Goal: Ask a question: Seek information or help from site administrators or community

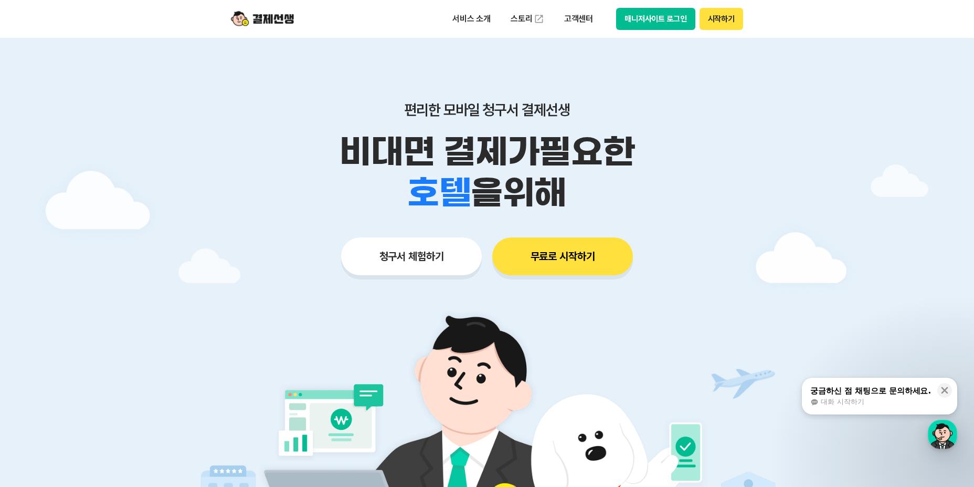
click at [659, 19] on button "매니저사이트 로그인" at bounding box center [655, 19] width 79 height 22
click at [842, 403] on span "대화 시작하기" at bounding box center [842, 401] width 43 height 9
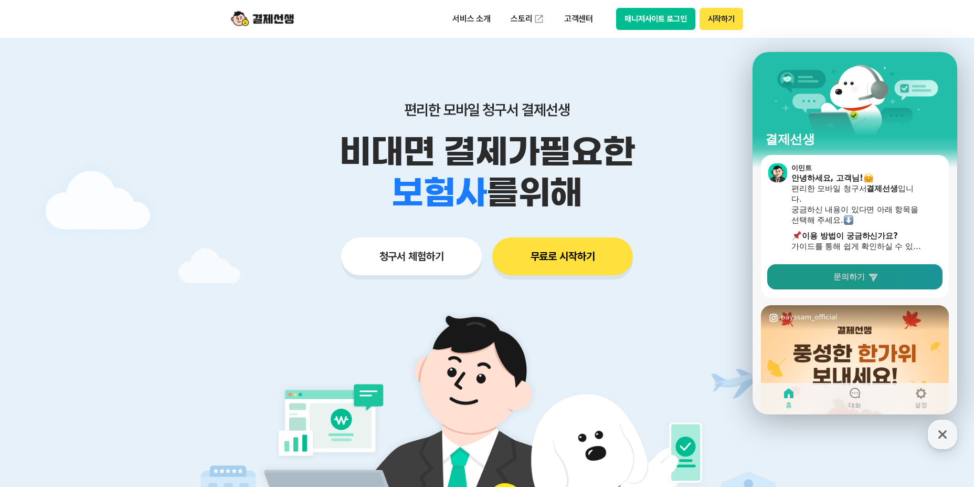
click at [860, 277] on span "문의하기" at bounding box center [848, 276] width 31 height 10
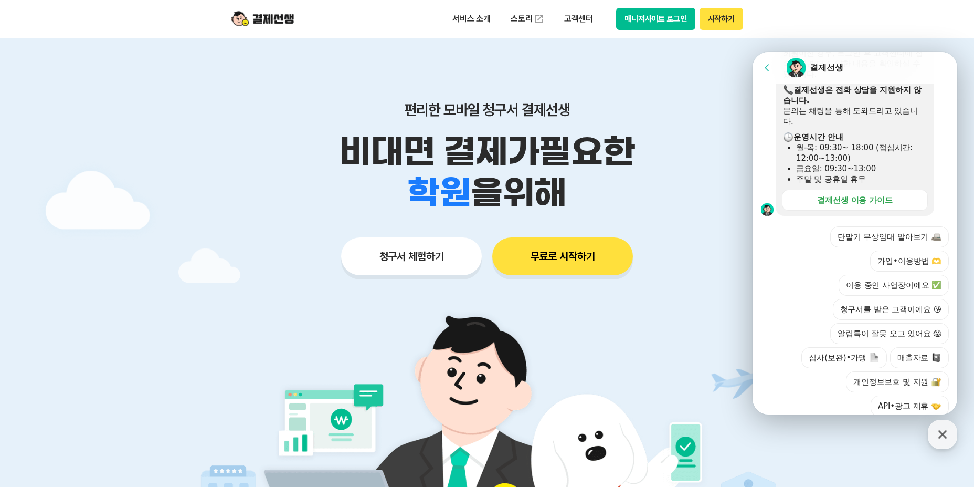
scroll to position [277, 0]
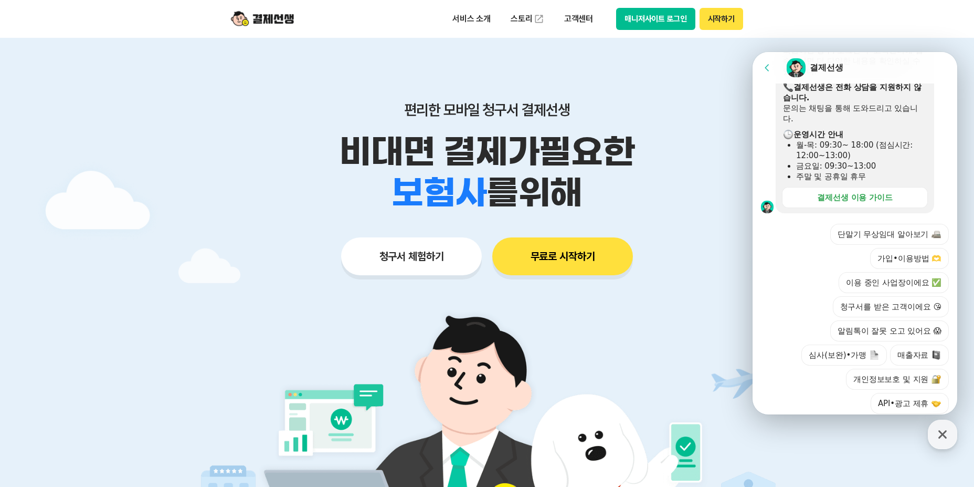
drag, startPoint x: 959, startPoint y: 212, endPoint x: 972, endPoint y: 111, distance: 101.6
click at [972, 108] on div at bounding box center [487, 315] width 974 height 554
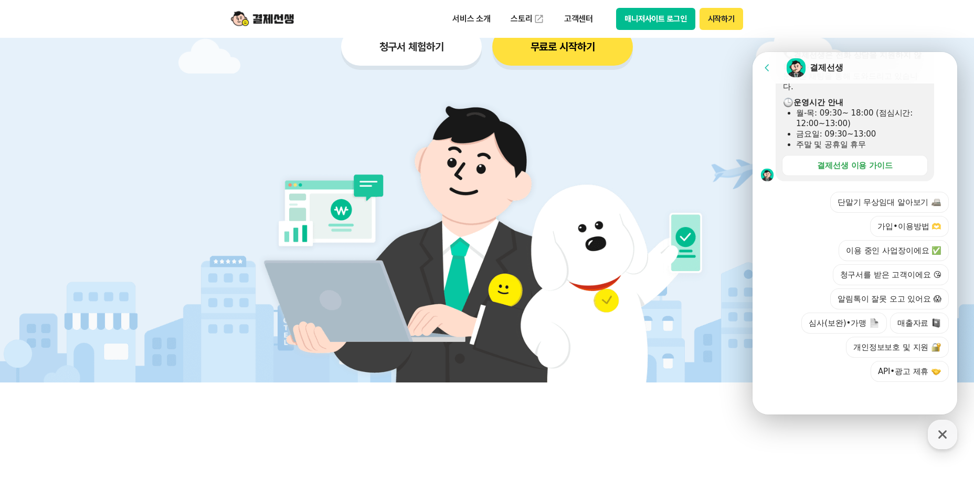
scroll to position [210, 0]
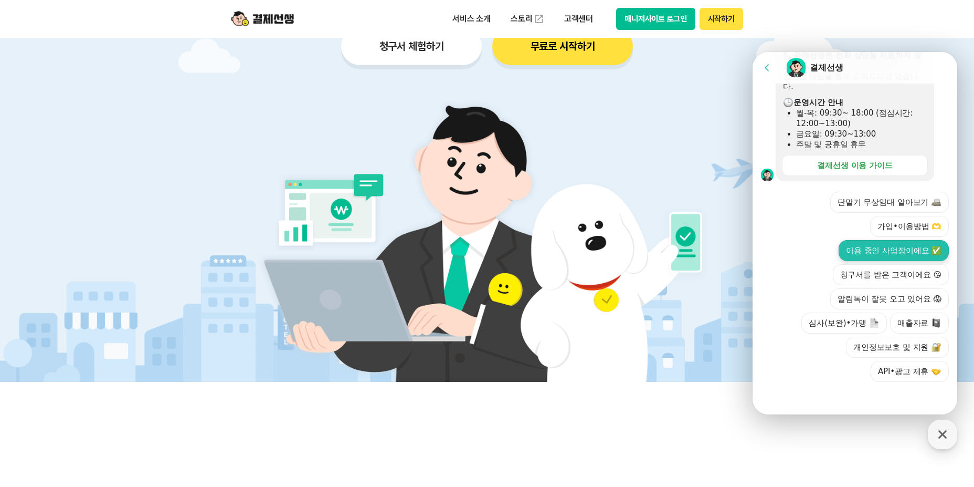
click at [895, 259] on button "이용 중인 사업장이에요 ✅" at bounding box center [894, 250] width 110 height 21
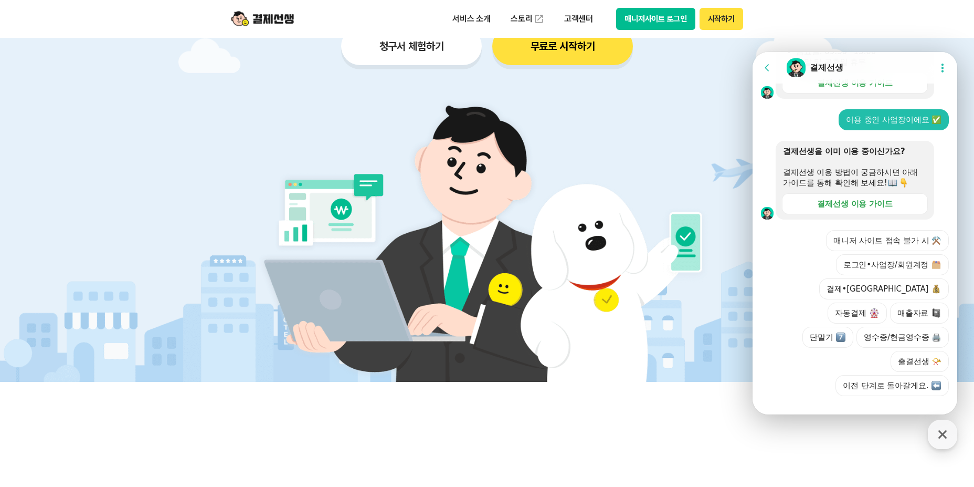
scroll to position [392, 0]
click at [942, 68] on icon at bounding box center [943, 68] width 2 height 9
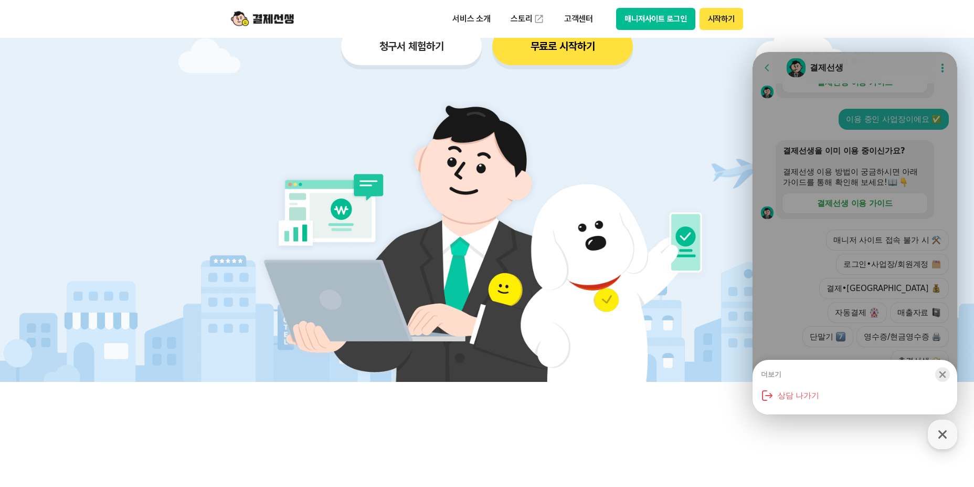
click at [942, 374] on icon "button" at bounding box center [943, 374] width 7 height 7
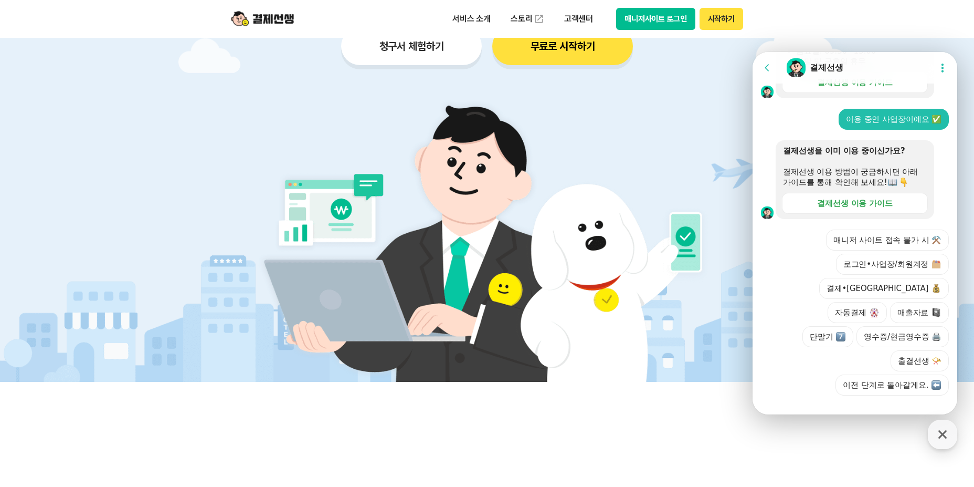
click at [865, 397] on div at bounding box center [855, 409] width 205 height 28
click at [869, 273] on button "로그인•사업장/회원계정" at bounding box center [892, 264] width 113 height 21
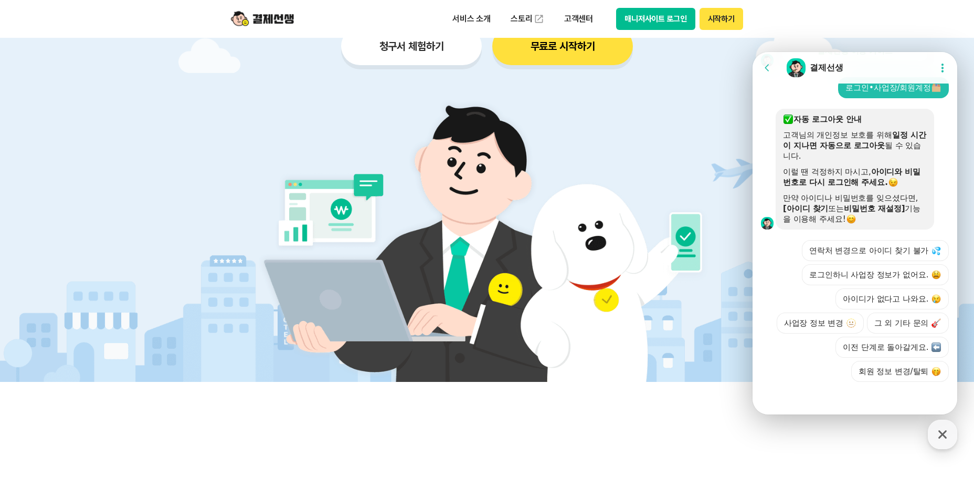
scroll to position [599, 0]
click at [902, 325] on button "그 외 기타 문의" at bounding box center [908, 322] width 82 height 21
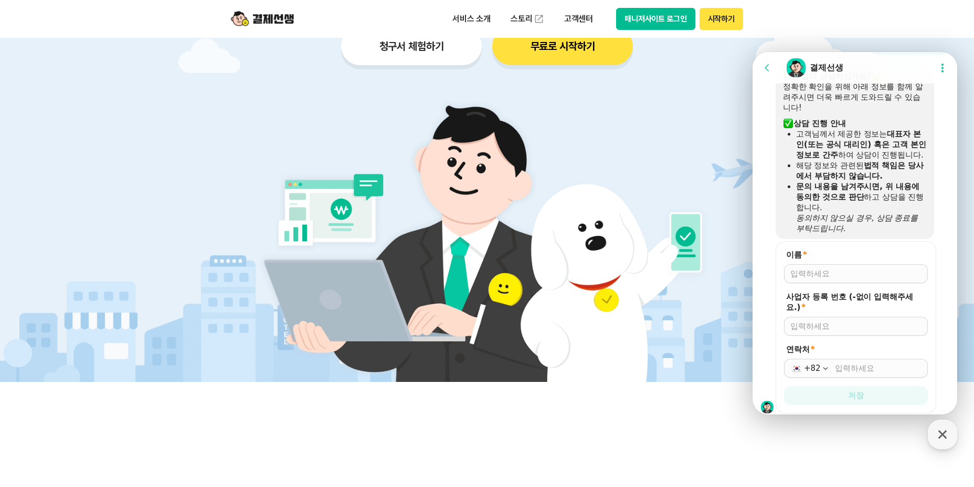
scroll to position [802, 0]
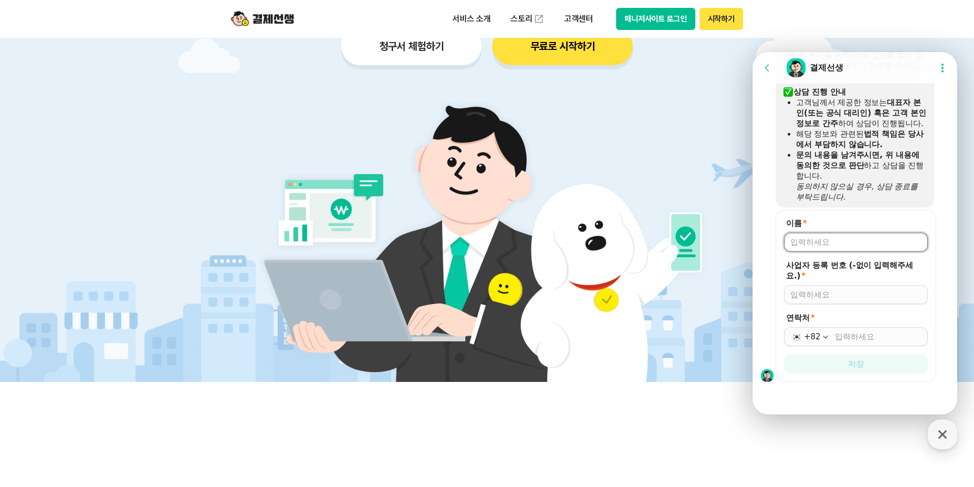
click at [814, 245] on input "이름 *" at bounding box center [855, 242] width 131 height 10
type input "q"
type input "[PERSON_NAME]"
click at [818, 295] on input "사업자 등록 번호 (-없이 입력해주세요.) *" at bounding box center [855, 294] width 131 height 10
type input "5249402269"
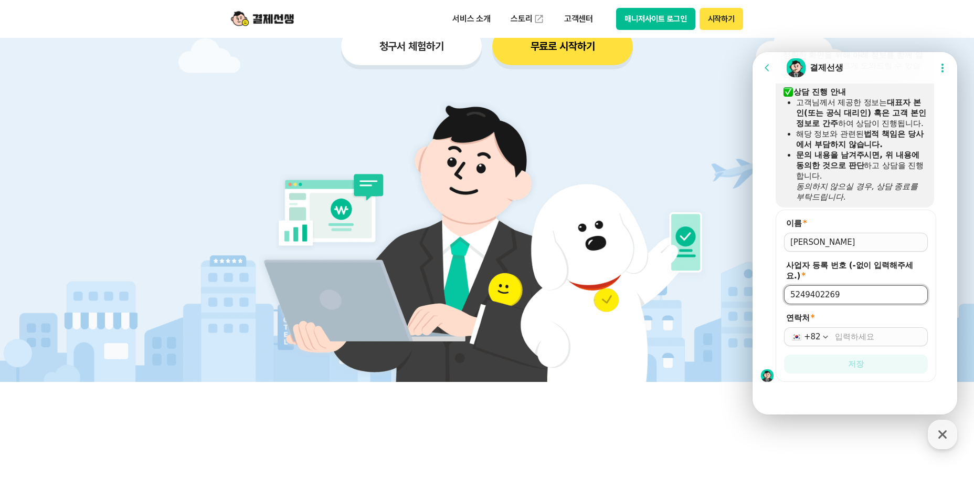
click at [849, 337] on input "연락처 *" at bounding box center [878, 336] width 87 height 10
click at [837, 336] on input "[PHONE_NUMBER]" at bounding box center [878, 336] width 87 height 10
type input "[PHONE_NUMBER]"
click at [851, 362] on span "저장" at bounding box center [856, 363] width 16 height 10
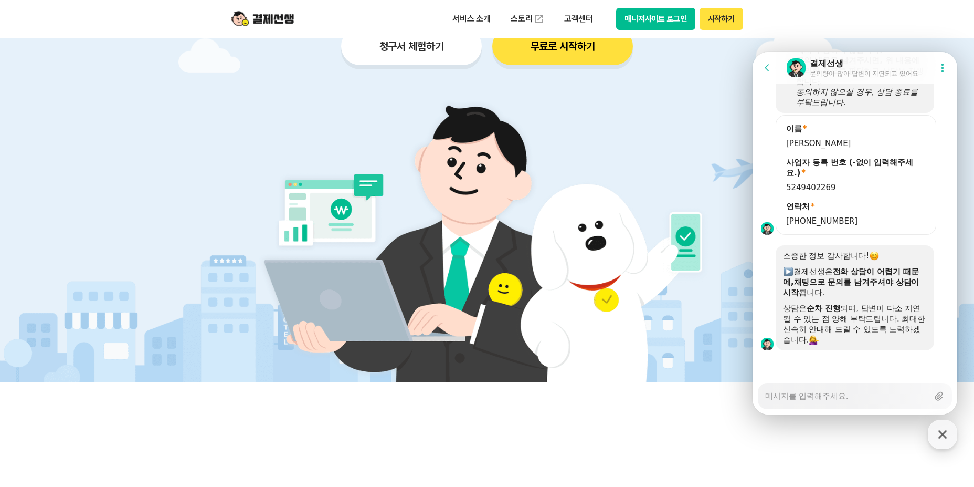
scroll to position [896, 0]
click at [794, 398] on textarea "Messenger Input Textarea" at bounding box center [846, 392] width 163 height 18
type textarea "x"
type textarea "ㅖ"
type textarea "x"
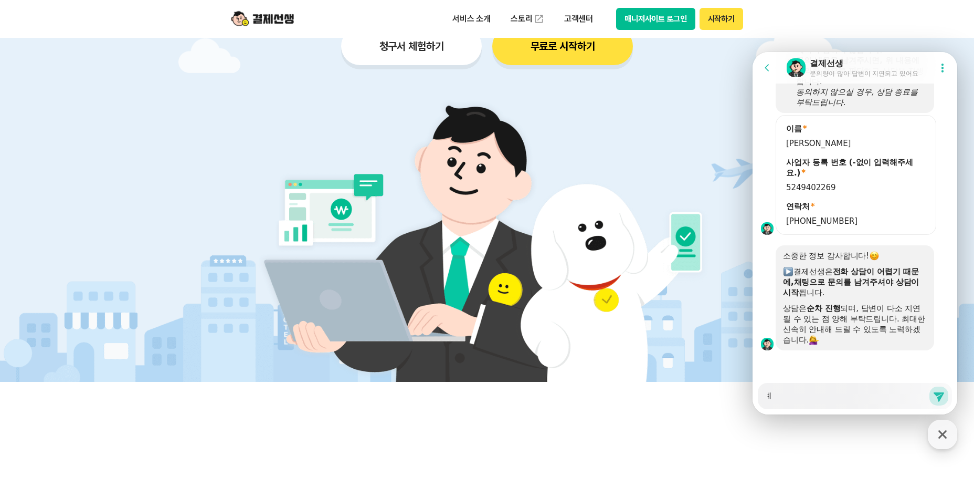
type textarea "ㅖㅊ"
type textarea "x"
type textarea "ㅖ"
type textarea "x"
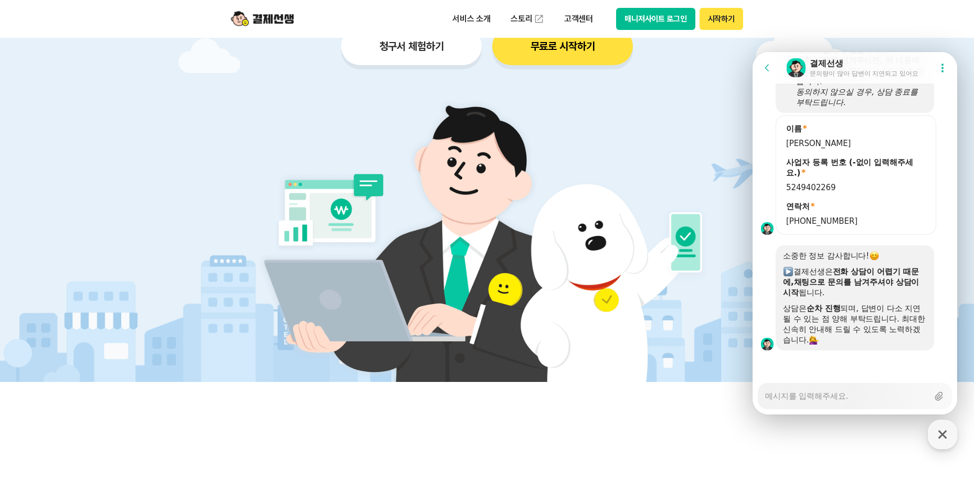
type textarea "P"
type textarea "x"
type textarea "PC"
type textarea "x"
type textarea "PCㅇ"
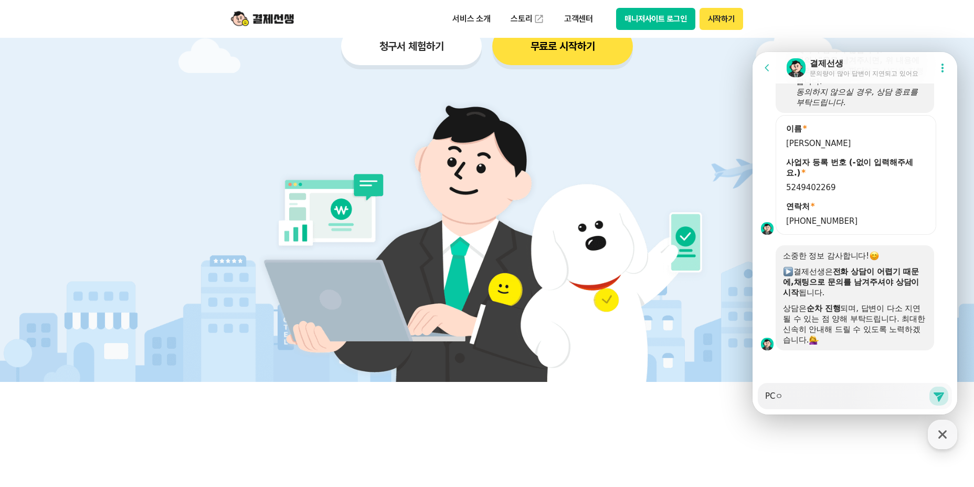
type textarea "x"
type textarea "PC[PERSON_NAME]"
type textarea "x"
type textarea "PC엣"
type textarea "x"
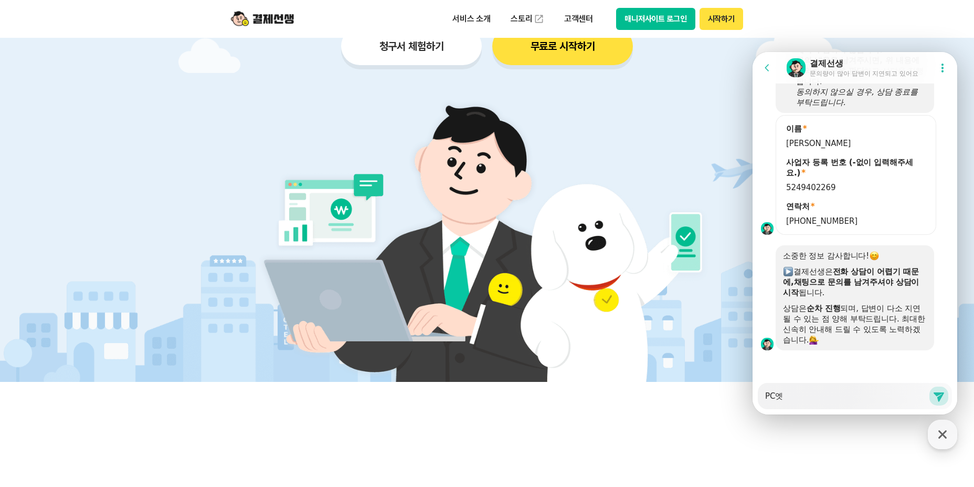
type textarea "PC에서"
type textarea "x"
type textarea "PC에서"
type textarea "x"
type textarea "PC에서 ㅁ"
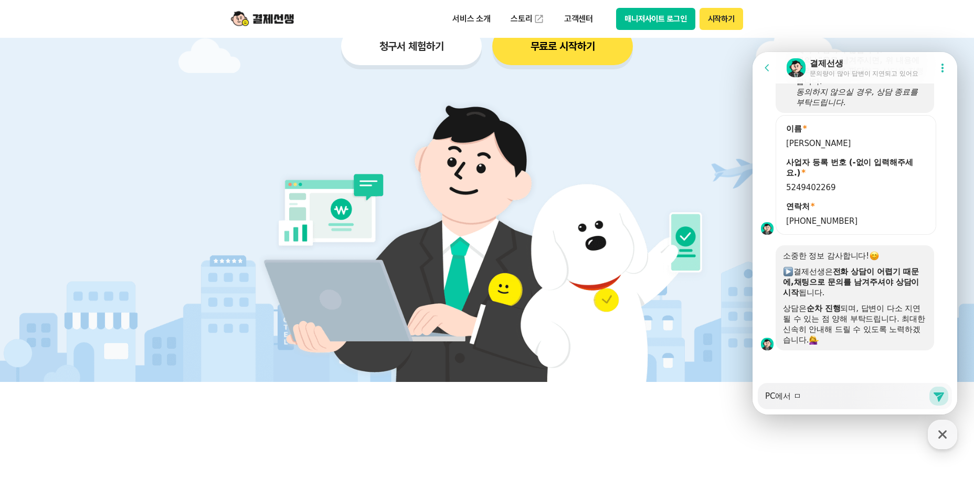
type textarea "x"
type textarea "PC에서 매"
type textarea "x"
type textarea "PC에서 맨"
type textarea "x"
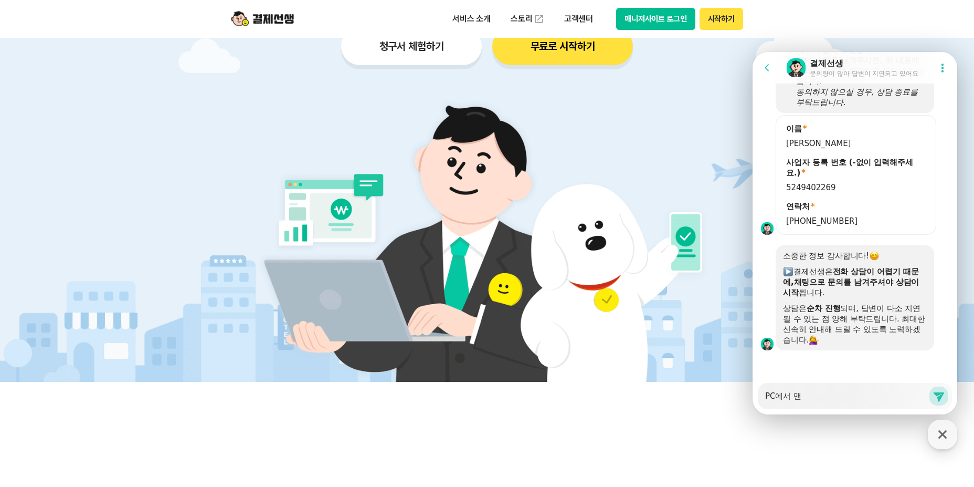
type textarea "PC에서 매니"
type textarea "x"
type textarea "PC에서 매닞"
type textarea "x"
type textarea "PC에서 매니저"
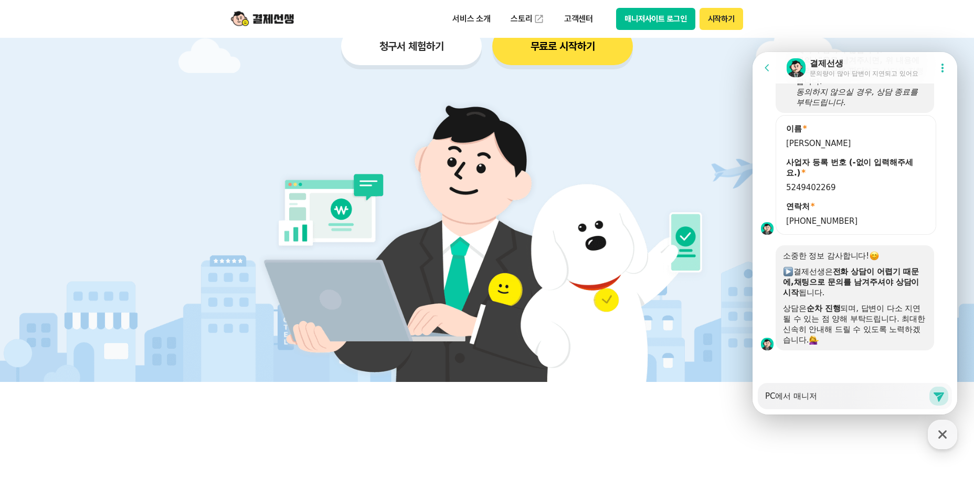
type textarea "x"
type textarea "PC에서 매니젓"
type textarea "x"
type textarea "PC에서 매니저사"
type textarea "x"
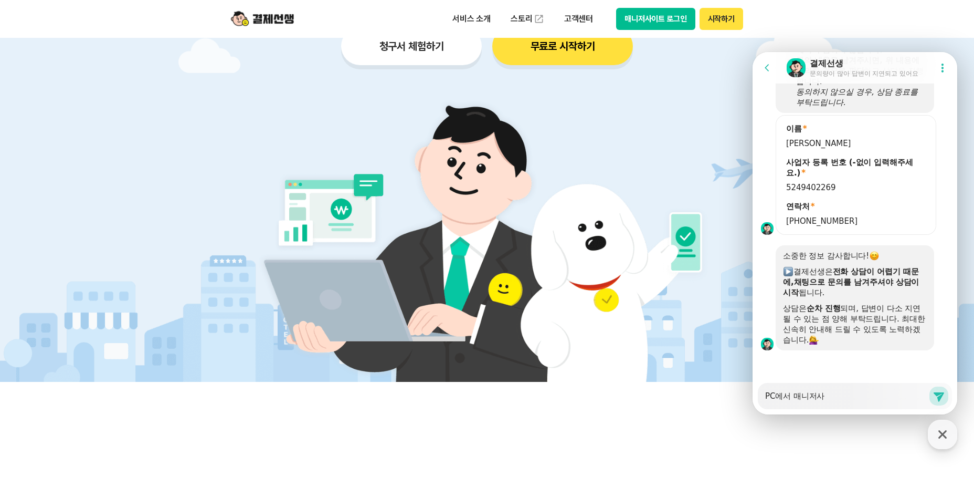
type textarea "PC에서 매니저상"
type textarea "x"
type textarea "PC에서 매니저사이"
type textarea "x"
type textarea "PC에서 매니저사잍"
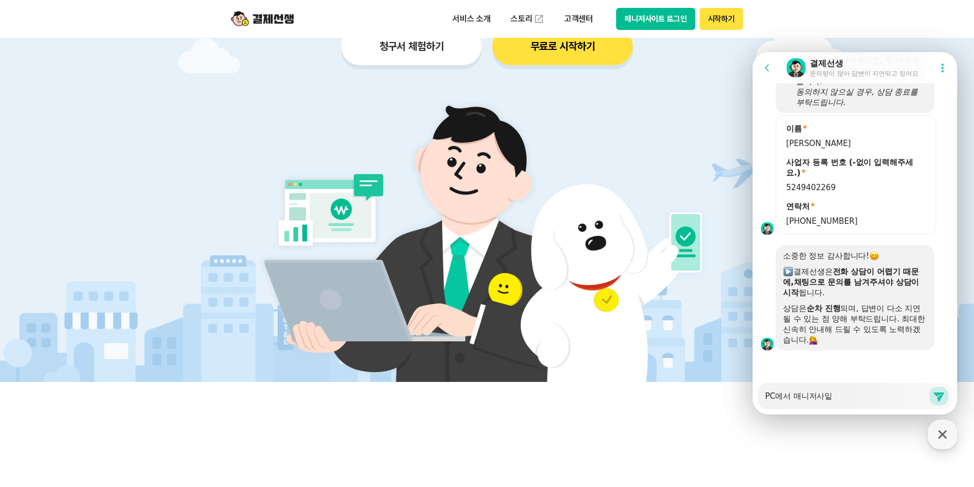
type textarea "x"
type textarea "PC에서 매니저사이트"
type textarea "x"
type textarea "PC에서 매니저사이트"
type textarea "x"
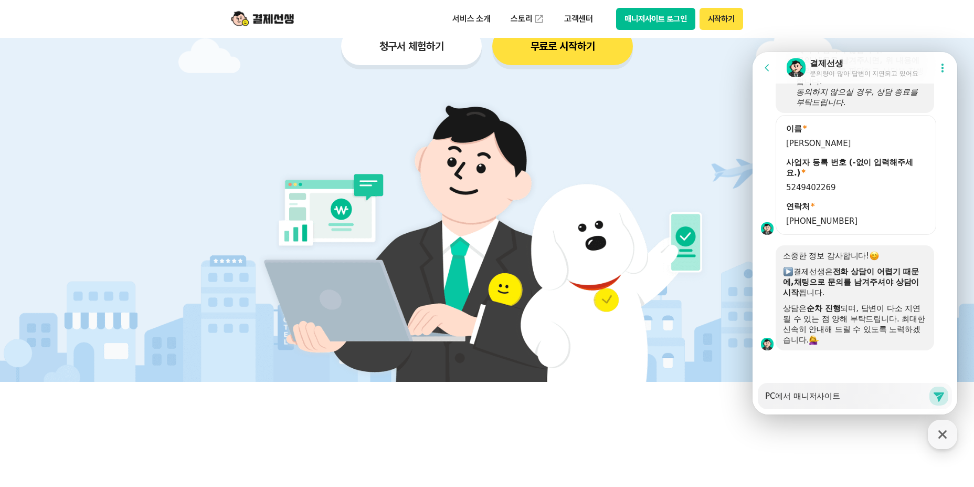
type textarea "PC에서 매니저사이트 ㄹ"
type textarea "x"
type textarea "PC에서 매니저사이트 로"
type textarea "x"
type textarea "PC에서 매니저사이트 록"
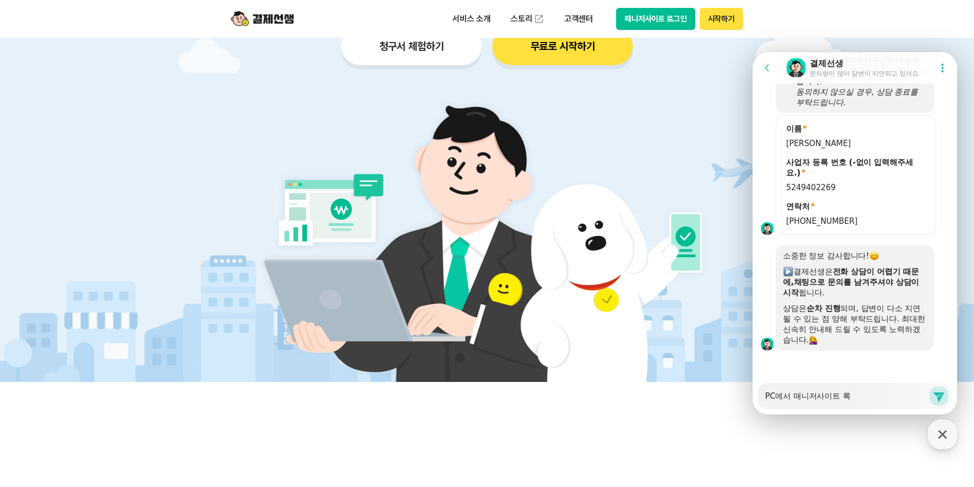
type textarea "x"
type textarea "PC에서 매니저사이트 로그"
type textarea "x"
type textarea "PC에서 매니저사이트 로긍"
type textarea "x"
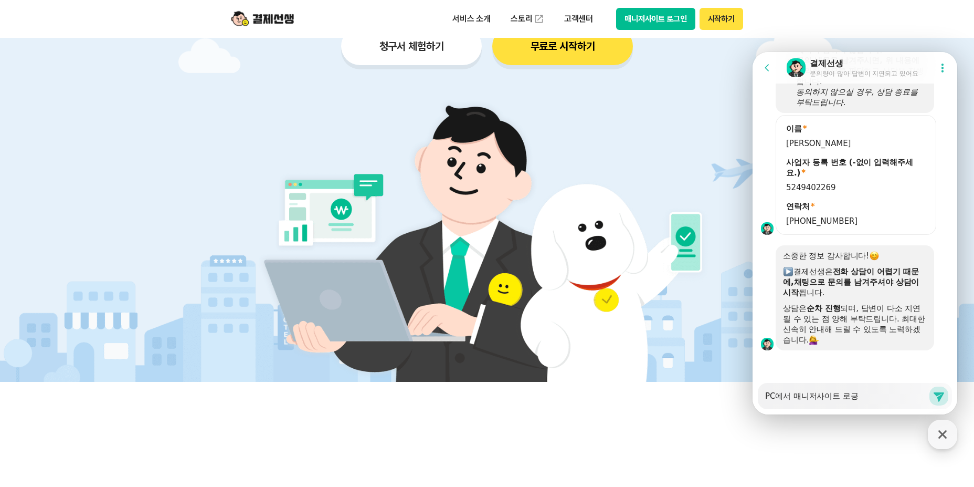
type textarea "PC에서 매니저사이트 로그이"
type textarea "x"
type textarea "PC에서 매니저사이트 로그인"
type textarea "x"
type textarea "PC에서 매니저사이트 로그인ㅇ"
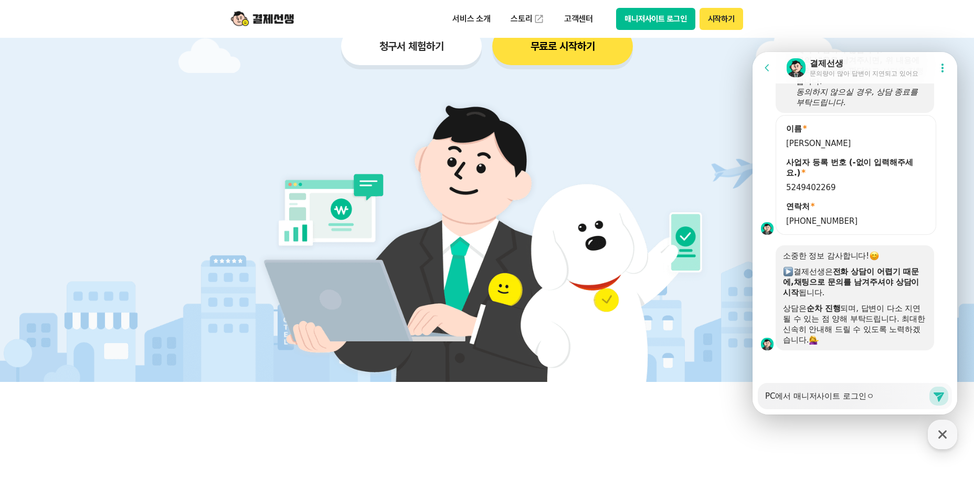
type textarea "x"
type textarea "PC에서 매니저사이트 로그인으"
type textarea "x"
type textarea "PC에서 매니저사이트 로그인을"
type textarea "x"
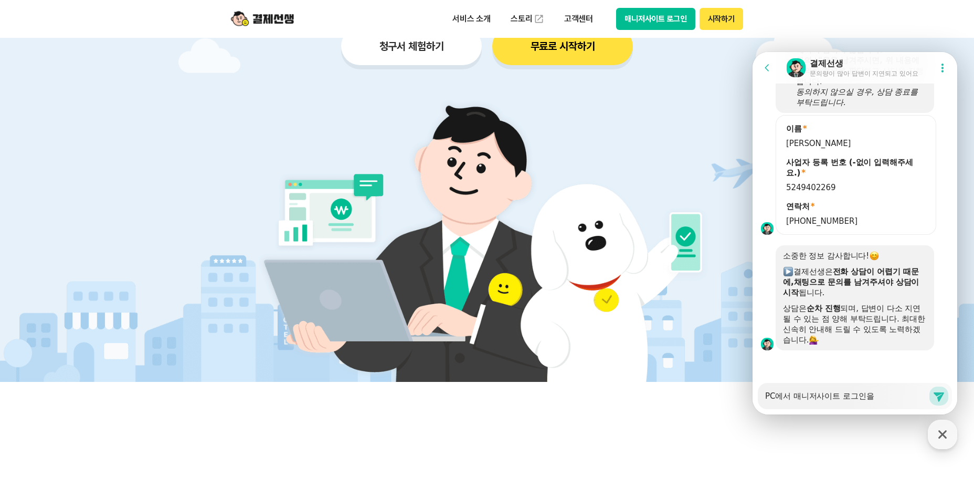
type textarea "PC에서 매니저사이트 로그인을"
type textarea "x"
type textarea "PC에서 매니저사이트 로그인을 ㅎ"
type textarea "x"
type textarea "PC에서 매니저사이트 로그인을 하"
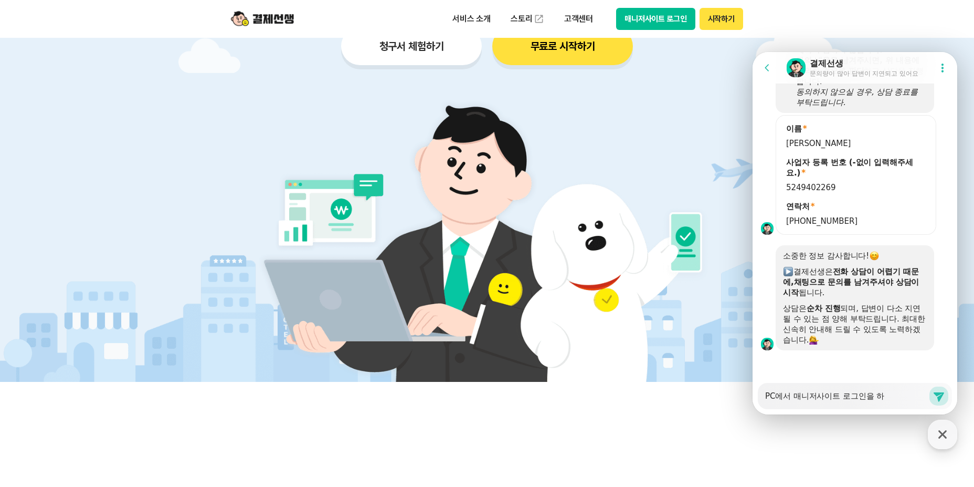
type textarea "x"
type textarea "PC에서 매니저사이트 로그인을 함"
type textarea "x"
type textarea "PC에서 매니저사이트 로그인을 하며"
type textarea "x"
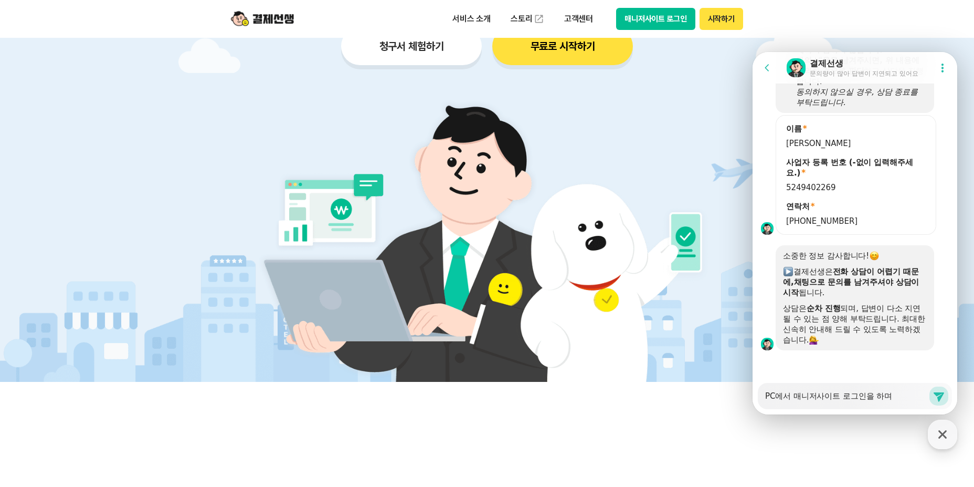
type textarea "PC에서 매니저사이트 로그인을 하면"
type textarea "x"
type textarea "PC에서 매니저사이트 로그인을 하면"
type textarea "x"
type textarea "PC에서 매니저사이트 로그인을 하면 ㅎ"
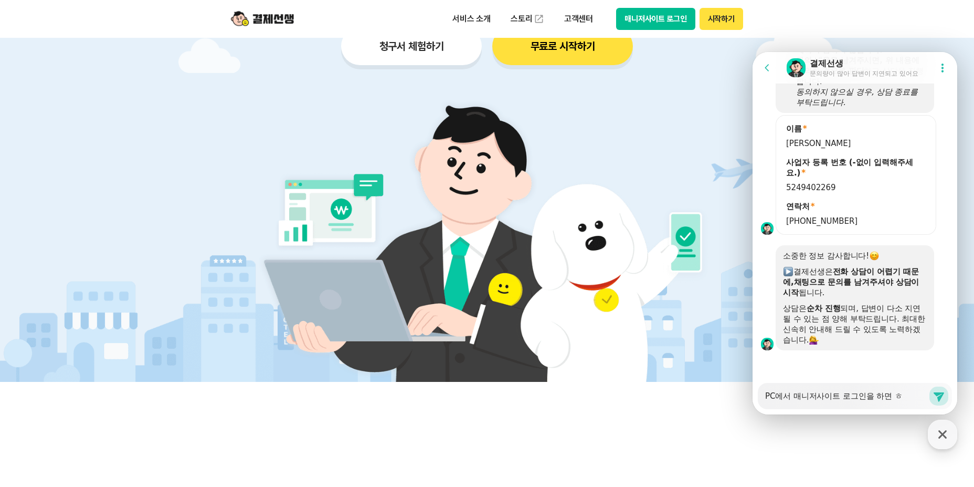
type textarea "x"
type textarea "PC에서 매니저사이트 로그인을 하면 호"
type textarea "x"
type textarea "PC에서 매니저사이트 로그인을 하면 화"
type textarea "x"
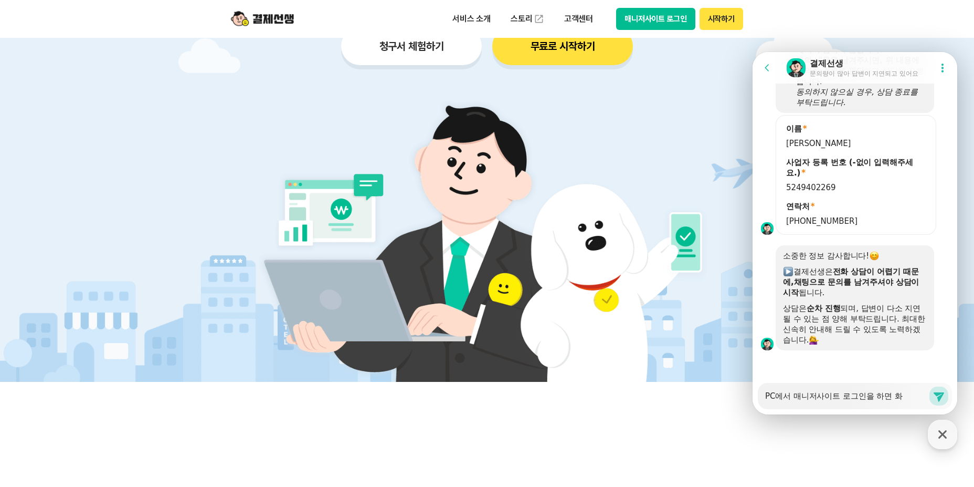
type textarea "PC에서 매니저사이트 로그인을 하면 홤"
type textarea "x"
type textarea "PC에서 매니저사이트 로그인을 하면 화며"
type textarea "x"
type textarea "PC에서 매니저사이트 로그인을 하면 화면"
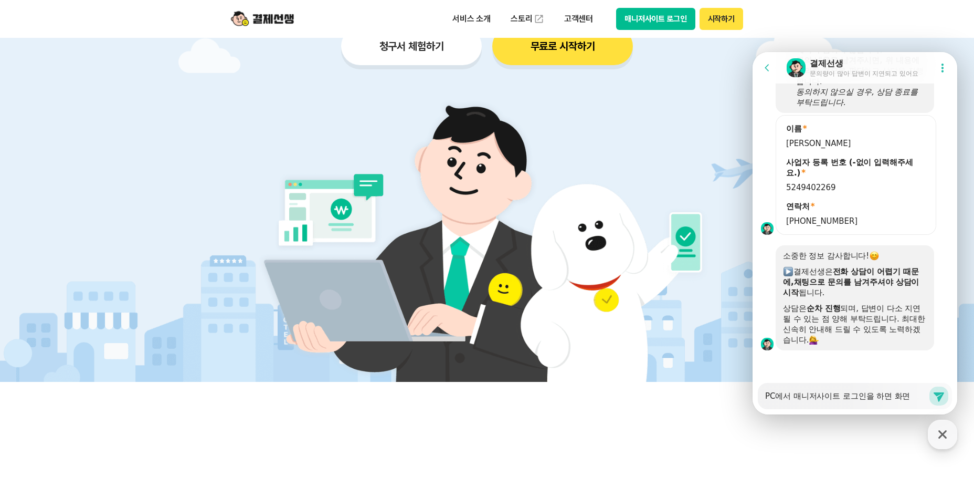
type textarea "x"
type textarea "PC에서 매니저사이트 로그인을 하면 화면ㅇ"
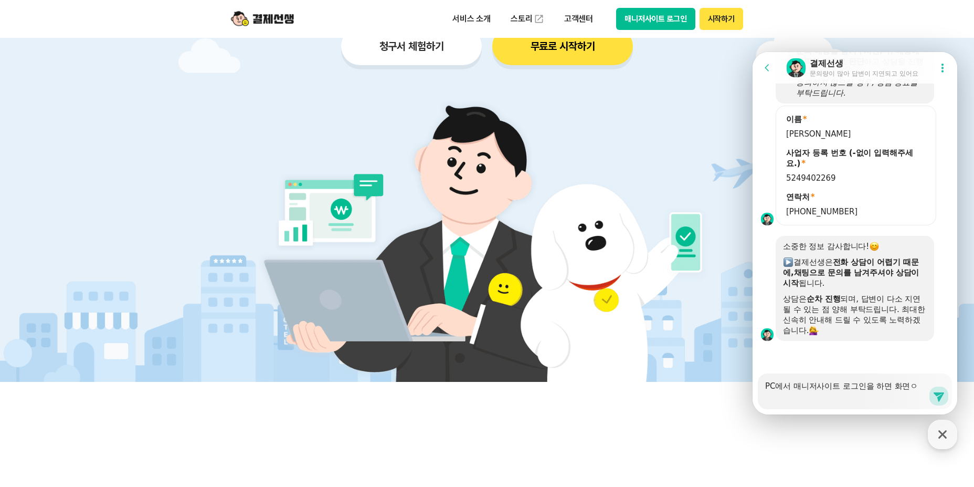
type textarea "x"
type textarea "PC에서 매니저사이트 로그인을 하면 화면이"
type textarea "x"
type textarea "PC에서 매니저사이트 로그인을 하면 화면이"
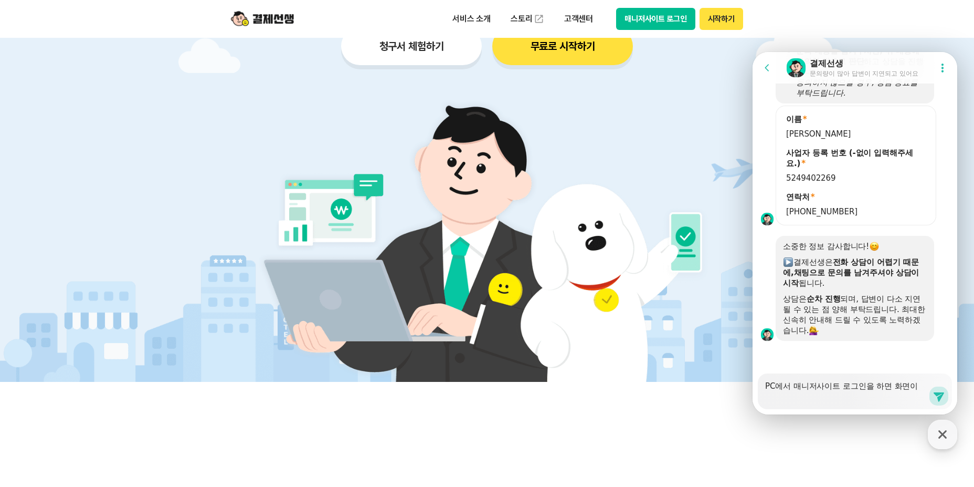
type textarea "x"
type textarea "PC에서 매니저사이트 로그인을 하면 화면이 ㅇ"
type textarea "x"
type textarea "PC에서 매니저사이트 로그인을 하면 화면이 아"
type textarea "x"
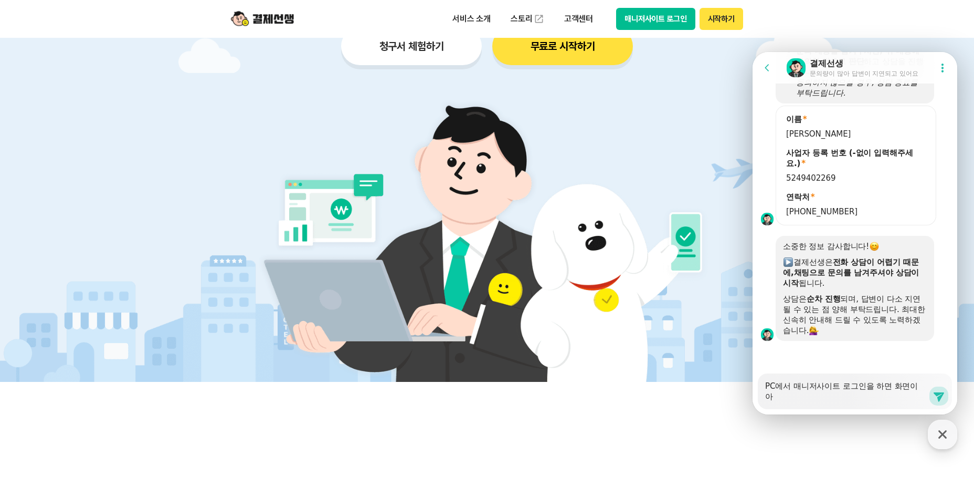
type textarea "PC에서 매니저사이트 로그인을 하면 화면이 안"
type textarea "x"
type textarea "PC에서 매니저사이트 로그인을 하면 화면이 안ㄸ"
type textarea "x"
type textarea "PC에서 매니저사이트 로그인을 하면 화면이 안떠"
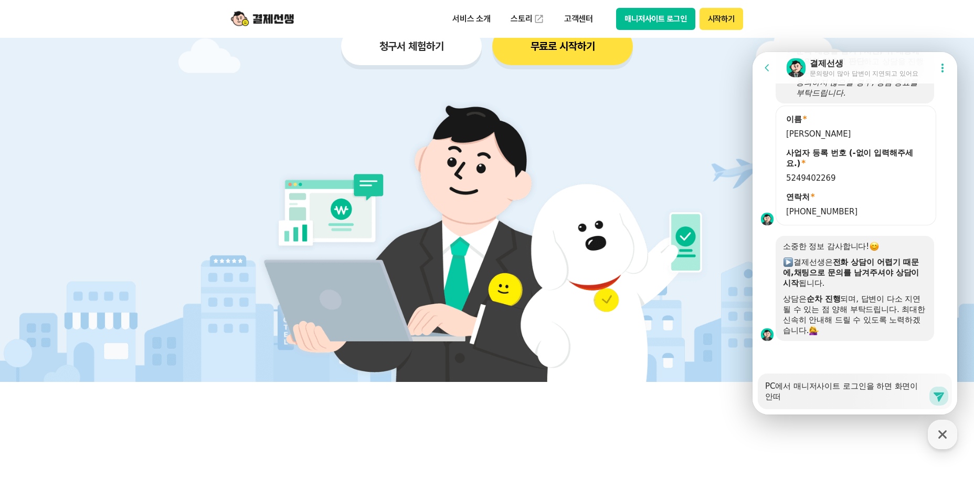
type textarea "x"
type textarea "PC에서 매니저사이트 로그인을 하면 화면이 안떵"
type textarea "x"
type textarea "PC에서 매니저사이트 로그인을 하면 화면이 안떠요"
type textarea "x"
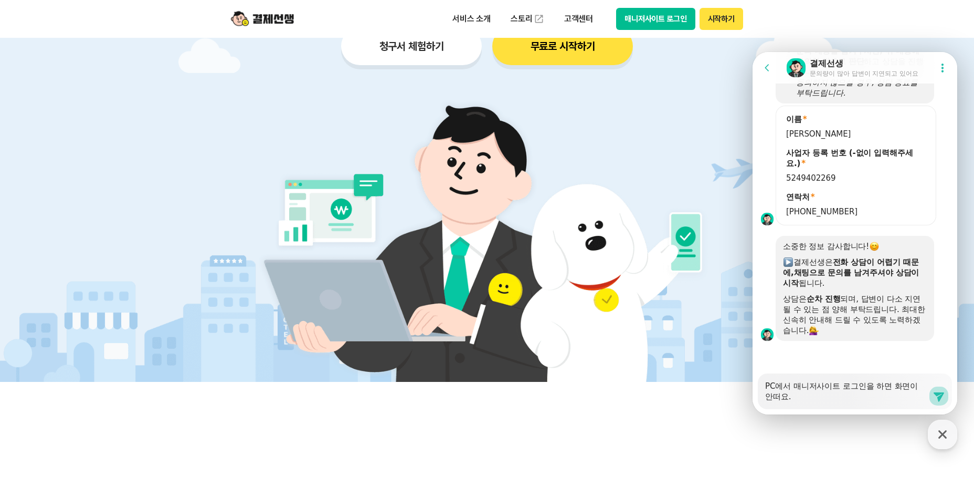
type textarea "PC에서 매니저사이트 로그인을 하면 화면이 안떠요."
click at [934, 395] on icon at bounding box center [939, 396] width 10 height 9
type textarea "x"
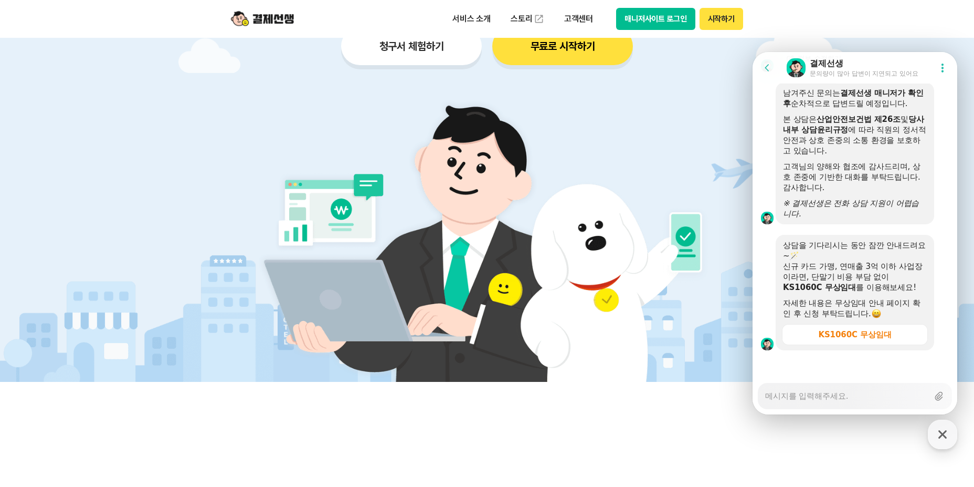
scroll to position [1433, 0]
drag, startPoint x: 954, startPoint y: 352, endPoint x: 1703, endPoint y: 473, distance: 758.6
type textarea "x"
type textarea "ㄷ"
type textarea "x"
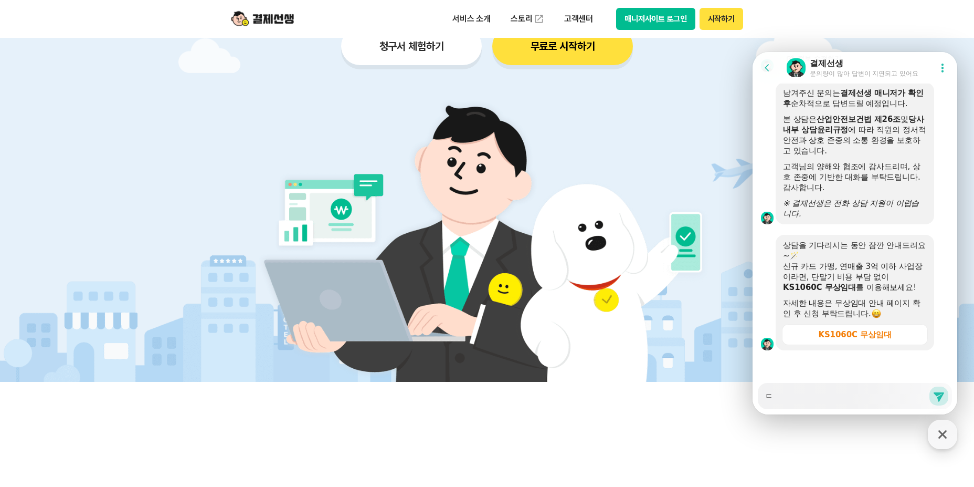
type textarea "다"
type textarea "x"
type textarea "단"
type textarea "x"
type textarea "단ㅁ"
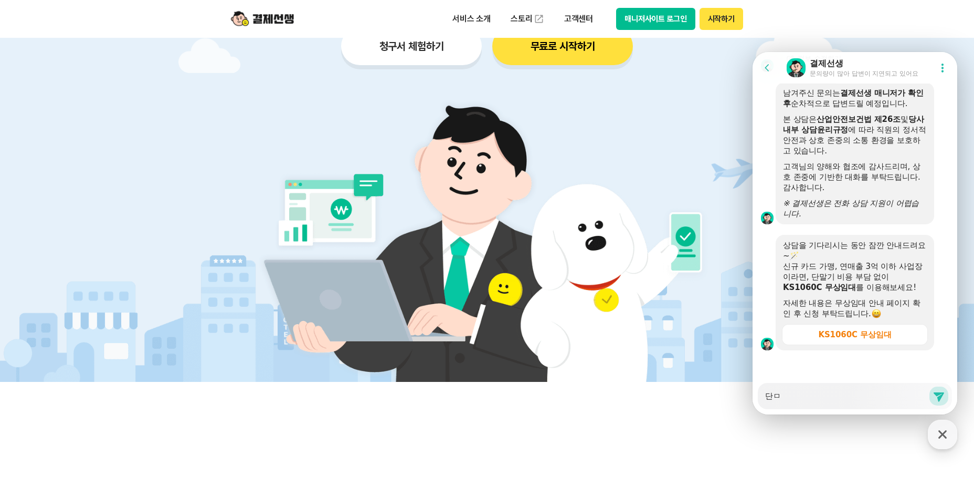
type textarea "x"
type textarea "단마"
type textarea "x"
type textarea "단말"
type textarea "x"
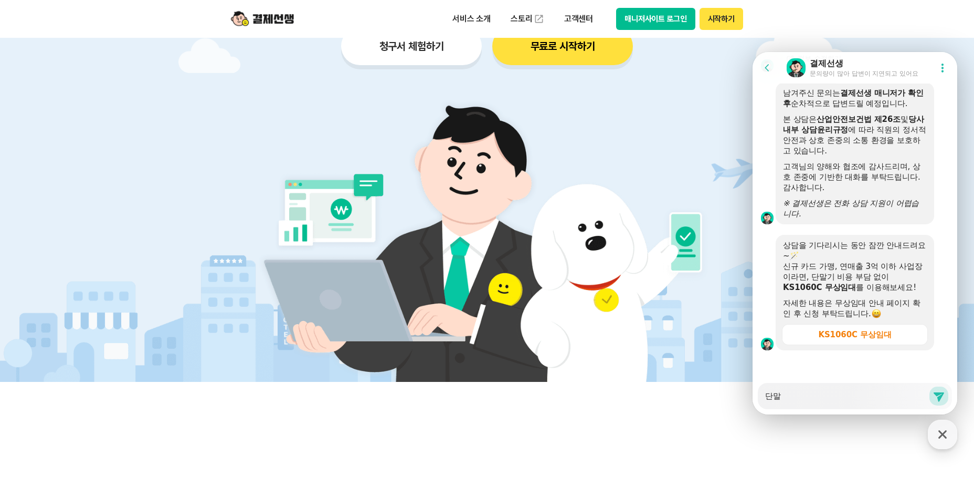
type textarea "단맑"
type textarea "x"
type textarea "단말기"
type textarea "x"
type textarea "ㄱ단말기"
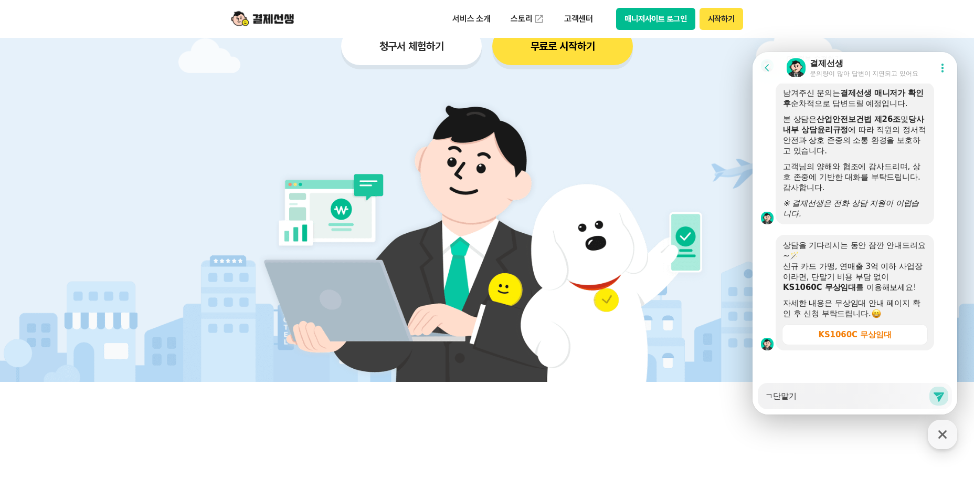
type textarea "x"
type textarea "겨단말기"
type textarea "x"
type textarea "결단말기"
type textarea "x"
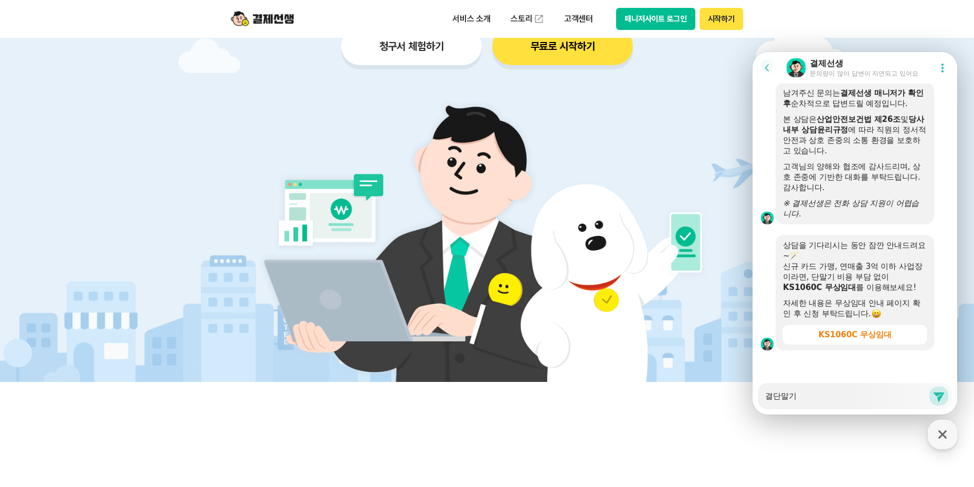
type textarea "결ㅈ단말기"
type textarea "x"
type textarea "결제단말기"
type textarea "x"
type textarea "결젯단말기"
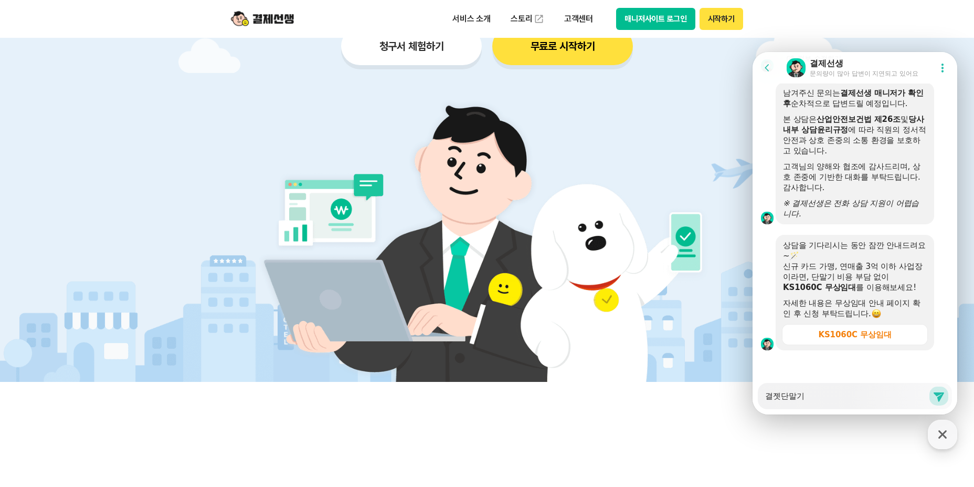
type textarea "x"
type textarea "결제서단말기"
type textarea "x"
type textarea "결제[DEMOGRAPHIC_DATA]말기"
type textarea "x"
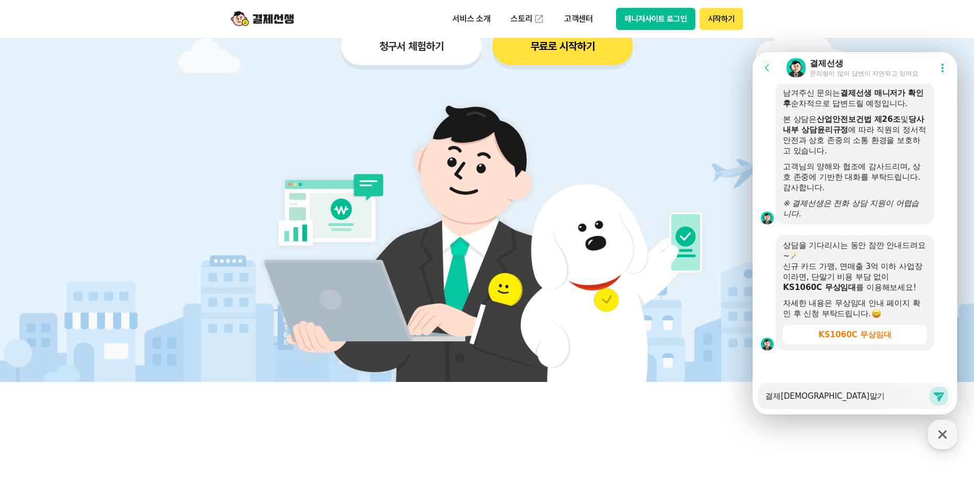
type textarea "결제선ㅅ단말기"
type textarea "x"
type textarea "결제선새단말기"
type textarea "x"
type textarea "결제선생단말기"
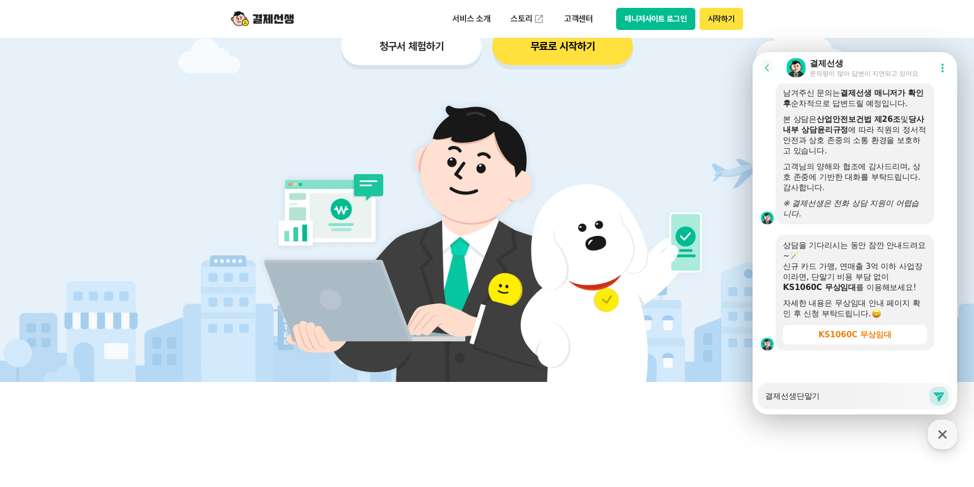
type textarea "x"
type textarea "결제선생 단말기"
type textarea "x"
type textarea "결제선생 단말기"
type textarea "x"
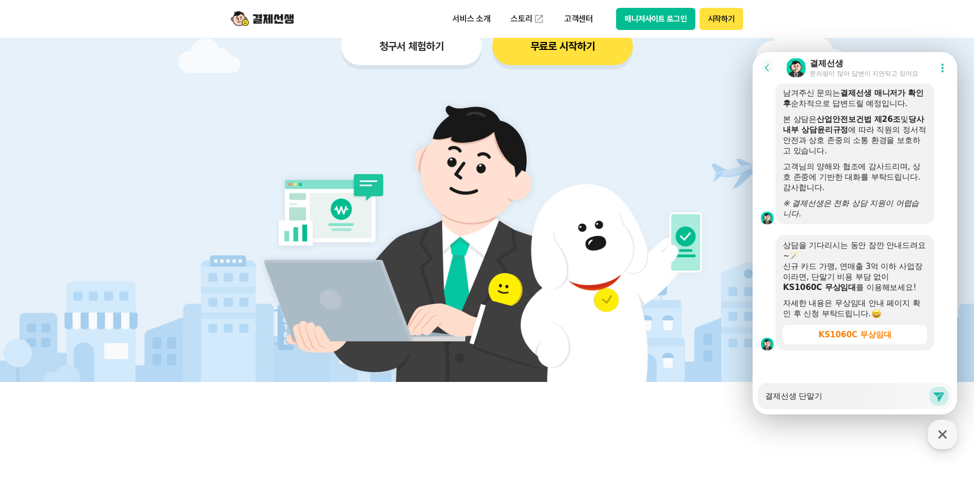
type textarea "결제선생 단말기 ㄱ"
type textarea "x"
type textarea "결제선생 단말기 구"
type textarea "x"
type textarea "결제선생 단말기 궁"
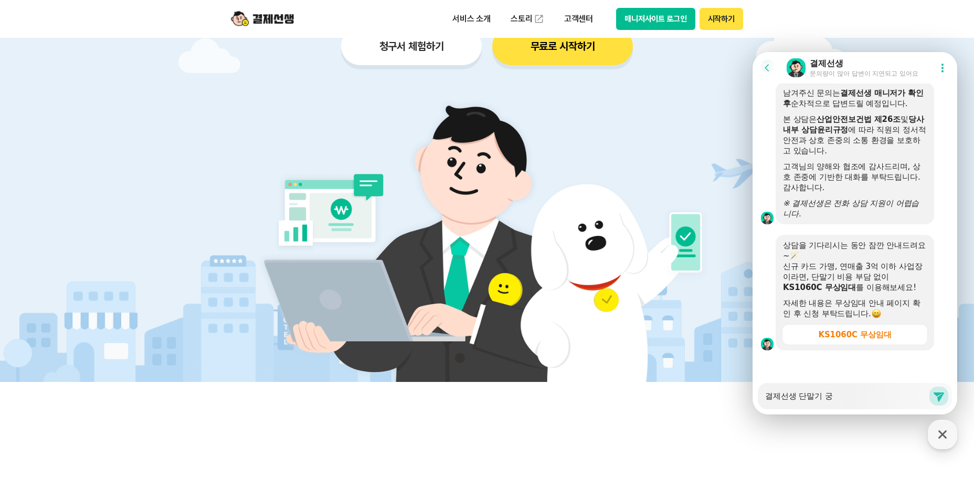
type textarea "x"
type textarea "결제선생 단말기 구이"
type textarea "x"
type textarea "결제선생 단말기 구입"
type textarea "x"
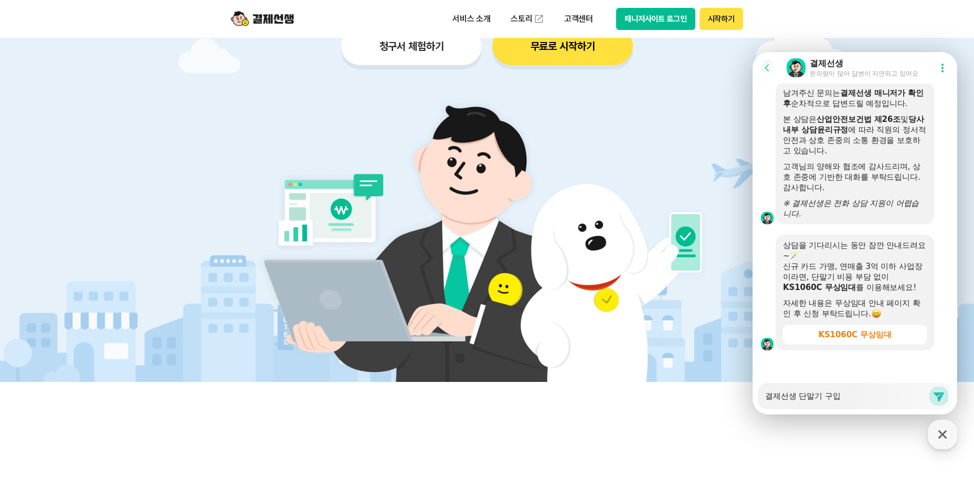
type textarea "결제선생 단말기 구입ㅎ"
type textarea "x"
type textarea "결제선생 단말기 구입해"
type textarea "x"
type textarea "결제선생 단말기 구입해"
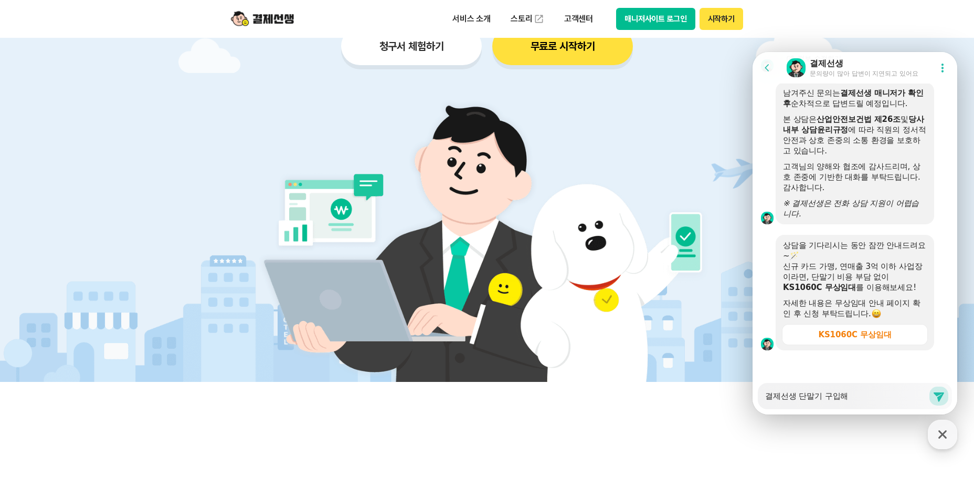
type textarea "x"
type textarea "결제선생 단말기 구입해 ㅅ"
type textarea "x"
type textarea "결제선생 단말기 구입해 사"
type textarea "x"
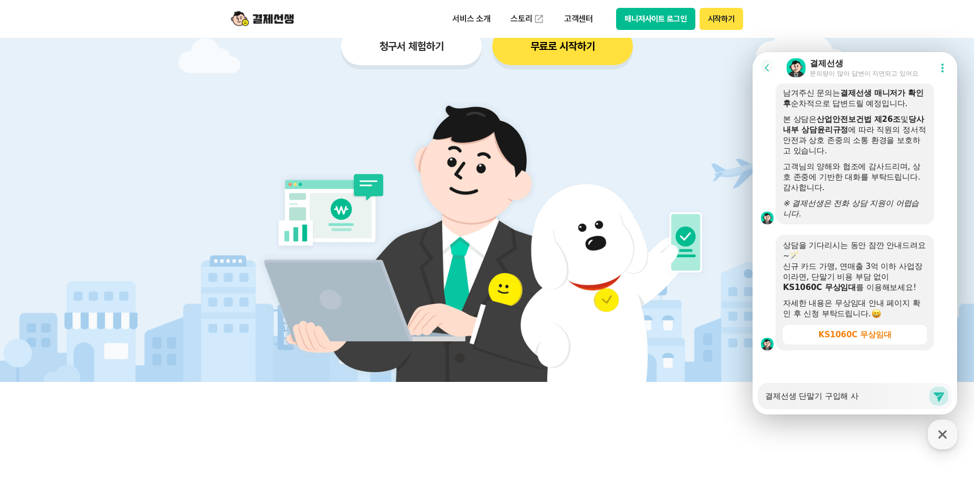
type textarea "결제선생 단말기 구입해 상"
type textarea "x"
type textarea "결제선생 단말기 구입해 사요"
type textarea "x"
type textarea "결제선생 단말기 구입해 사용"
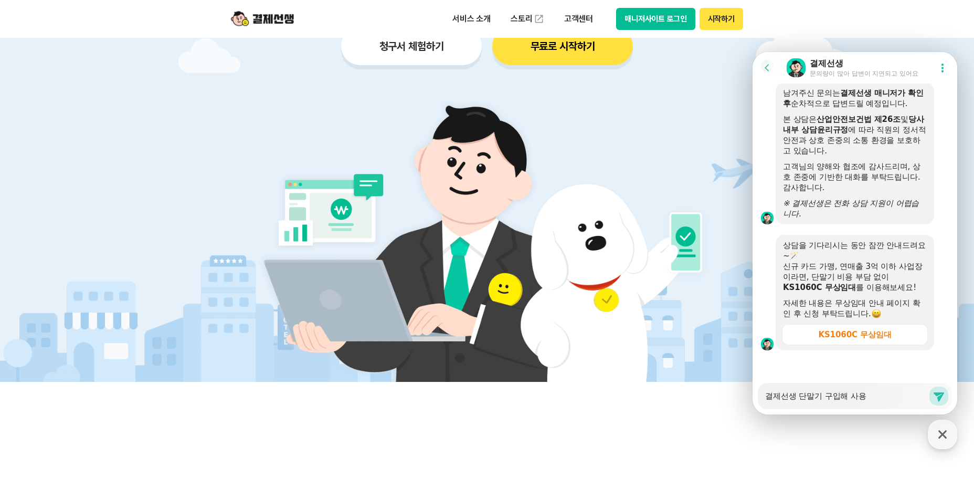
type textarea "x"
type textarea "결제선생 단말기 구입해 사용ㅈ"
type textarea "x"
type textarea "결제선생 단말기 구입해 사용주"
type textarea "x"
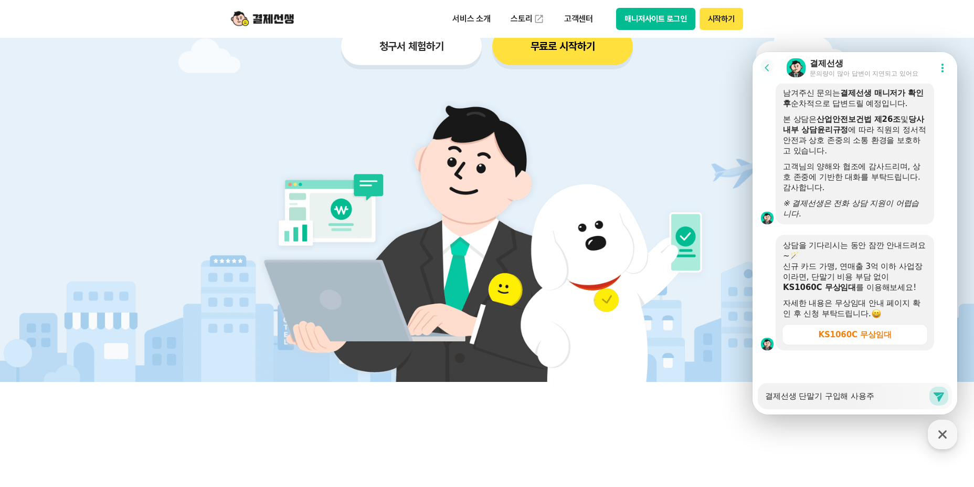
type textarea "결제선생 단말기 구입해 사용중"
type textarea "x"
type textarea "결제선생 단말기 구입해 사용중ㅇ"
type textarea "x"
type textarea "결제선생 단말기 구입해 사용중이"
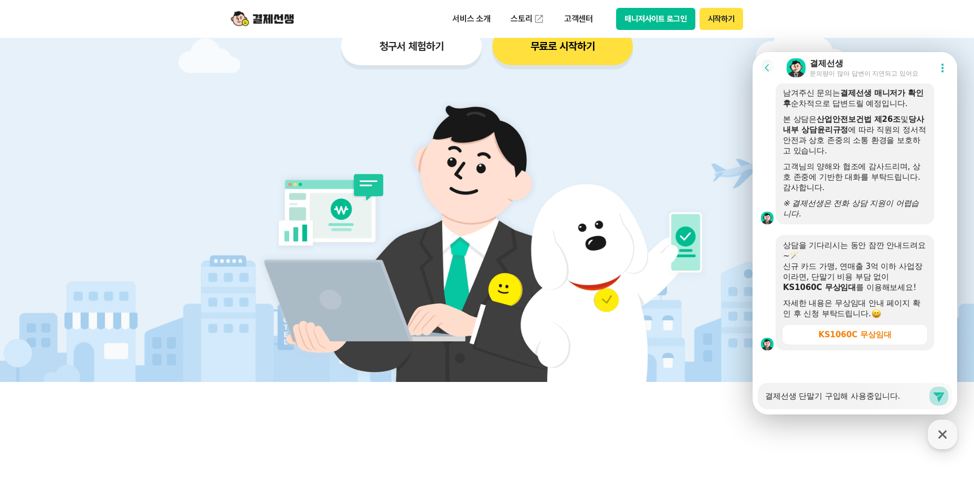
click at [933, 395] on icon at bounding box center [939, 395] width 13 height 13
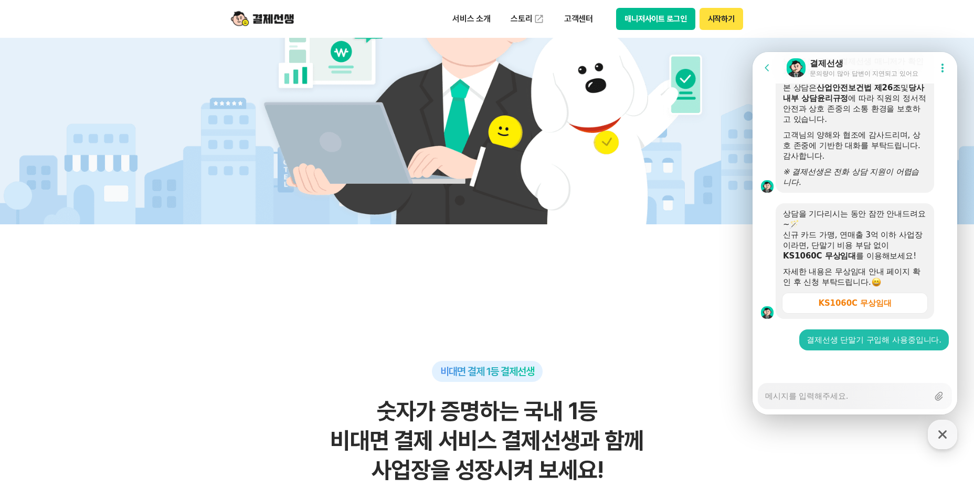
scroll to position [0, 0]
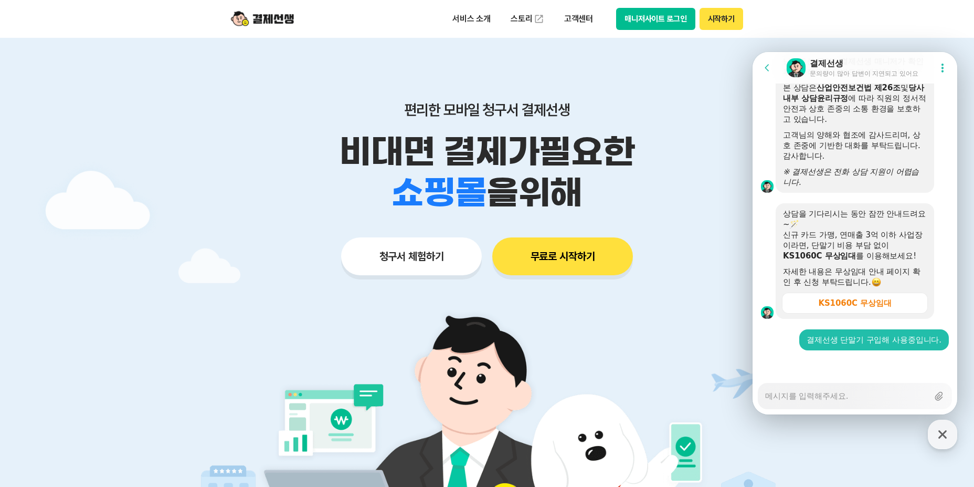
click at [646, 18] on button "매니저사이트 로그인" at bounding box center [655, 19] width 79 height 22
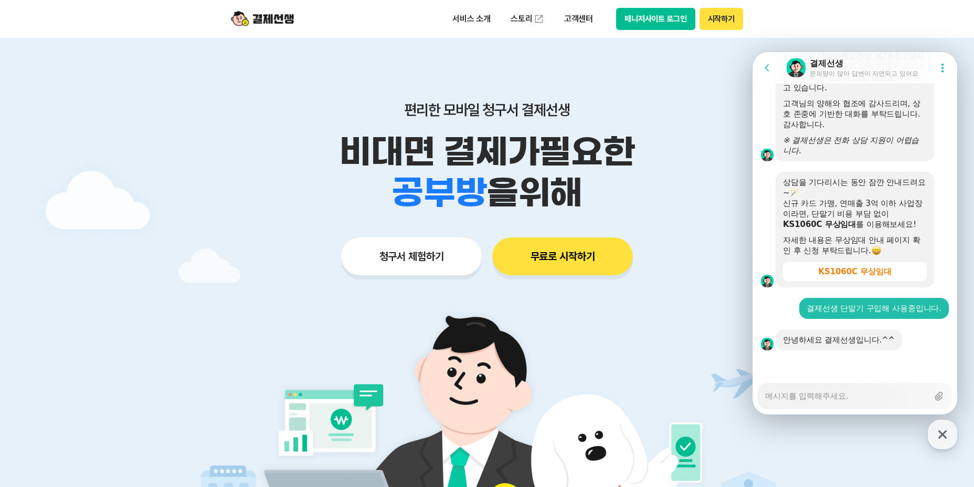
scroll to position [1506, 0]
click at [785, 396] on textarea "Messenger Input Textarea" at bounding box center [846, 392] width 163 height 18
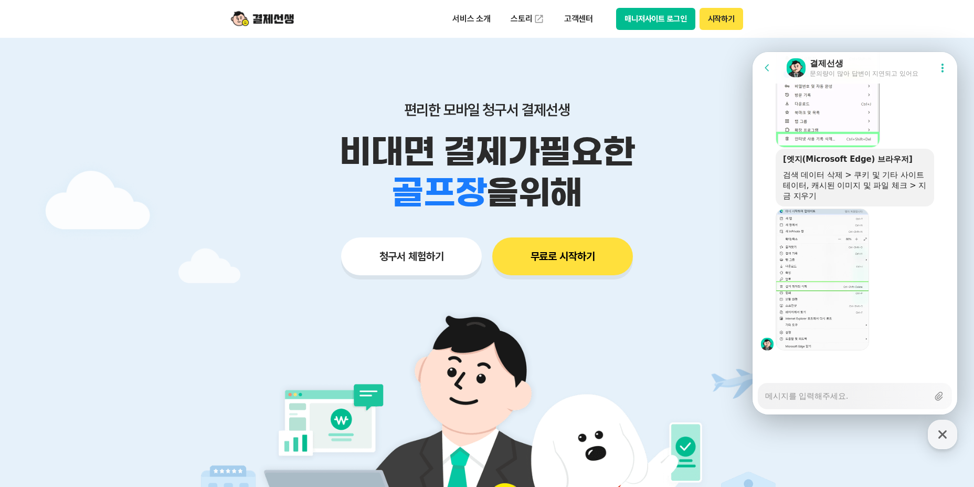
scroll to position [52, 0]
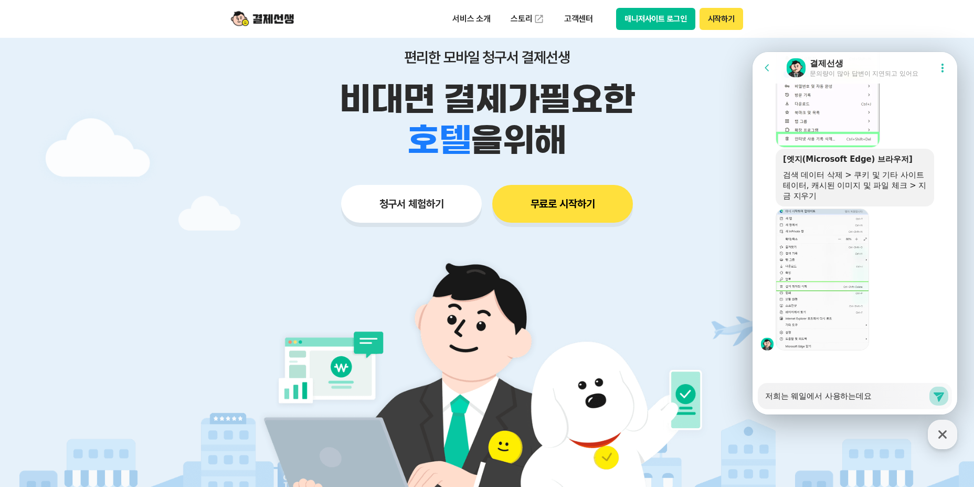
click at [934, 395] on icon at bounding box center [939, 396] width 10 height 9
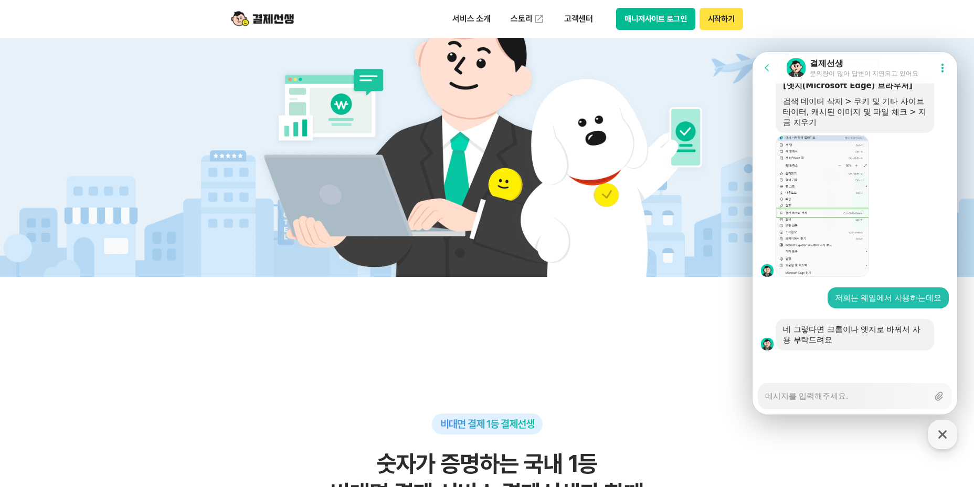
scroll to position [2080, 0]
click at [789, 397] on textarea "Messenger Input Textarea" at bounding box center [846, 392] width 163 height 18
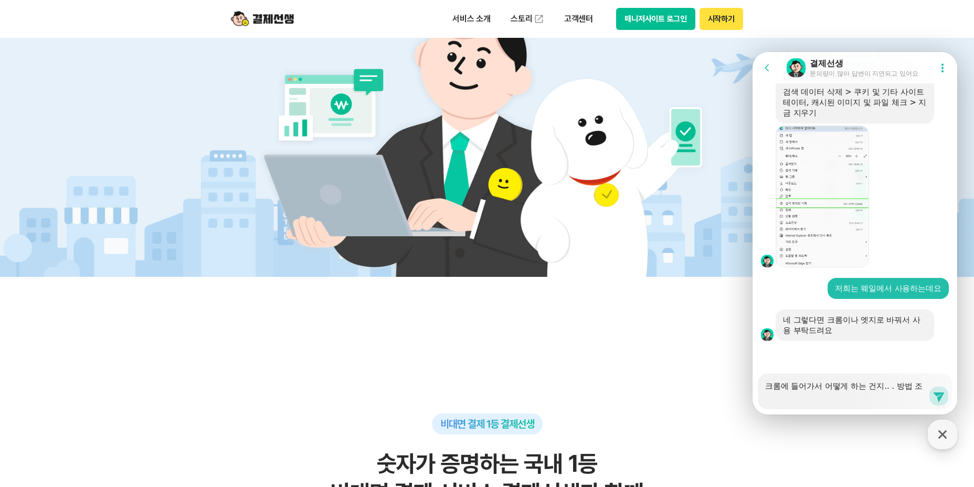
scroll to position [2089, 0]
click at [934, 396] on icon at bounding box center [939, 396] width 10 height 9
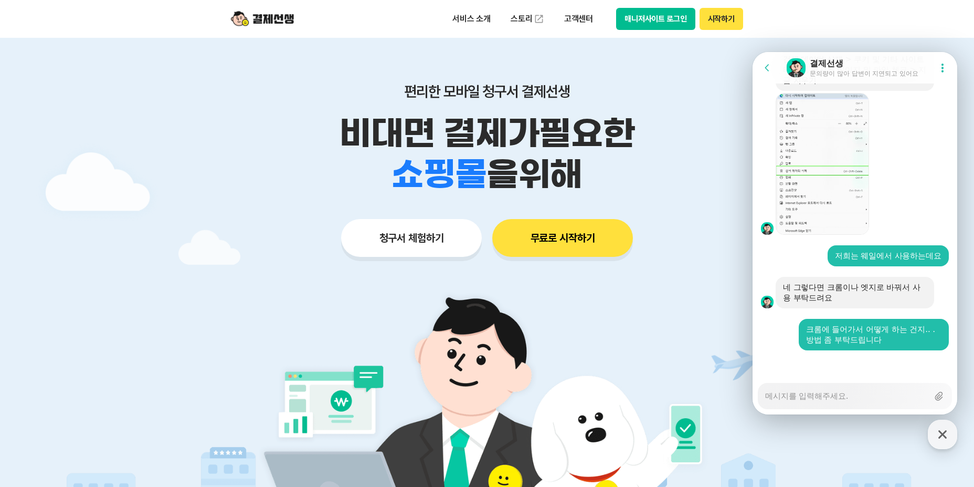
scroll to position [0, 0]
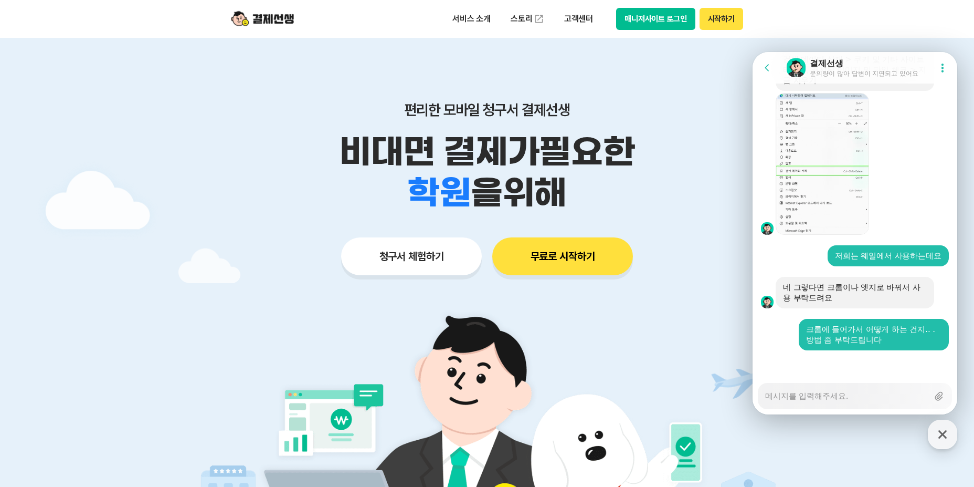
click at [654, 23] on button "매니저사이트 로그인" at bounding box center [655, 19] width 79 height 22
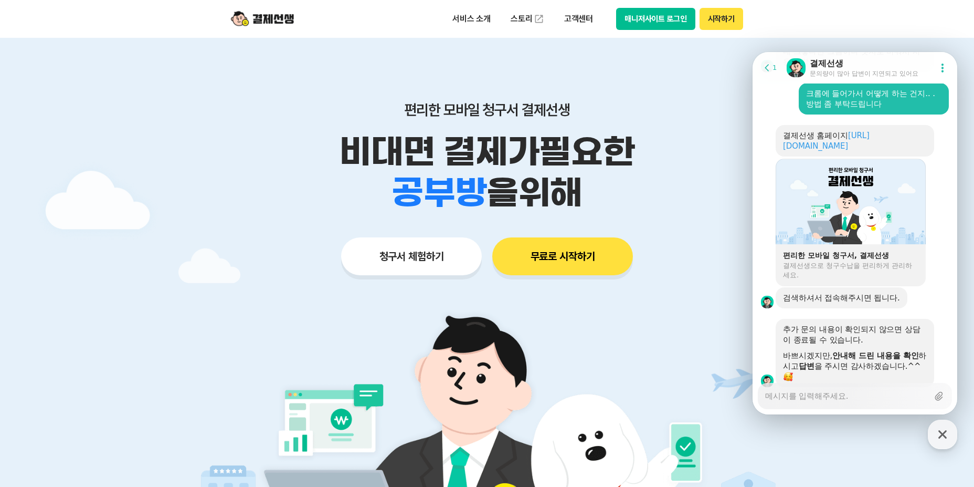
scroll to position [2383, 0]
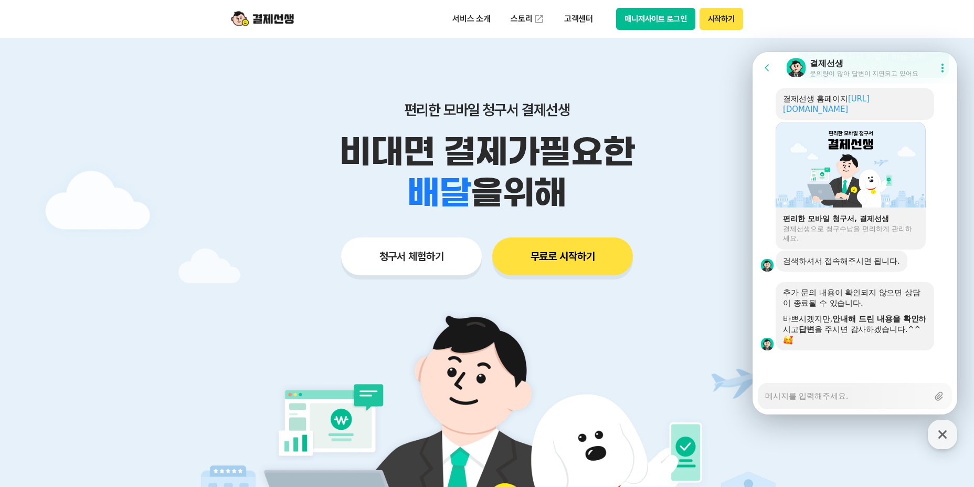
click at [798, 399] on textarea "Messenger Input Textarea" at bounding box center [846, 392] width 163 height 18
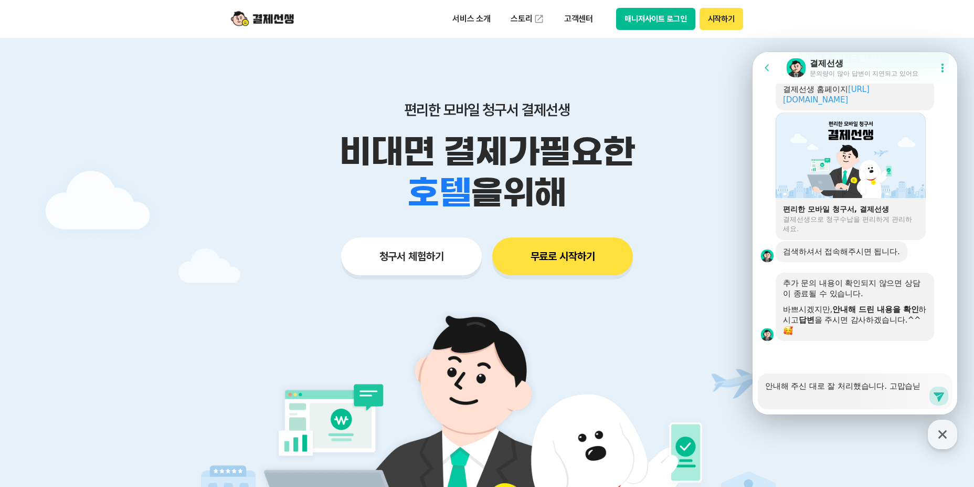
scroll to position [2393, 0]
click at [933, 392] on icon at bounding box center [939, 395] width 13 height 13
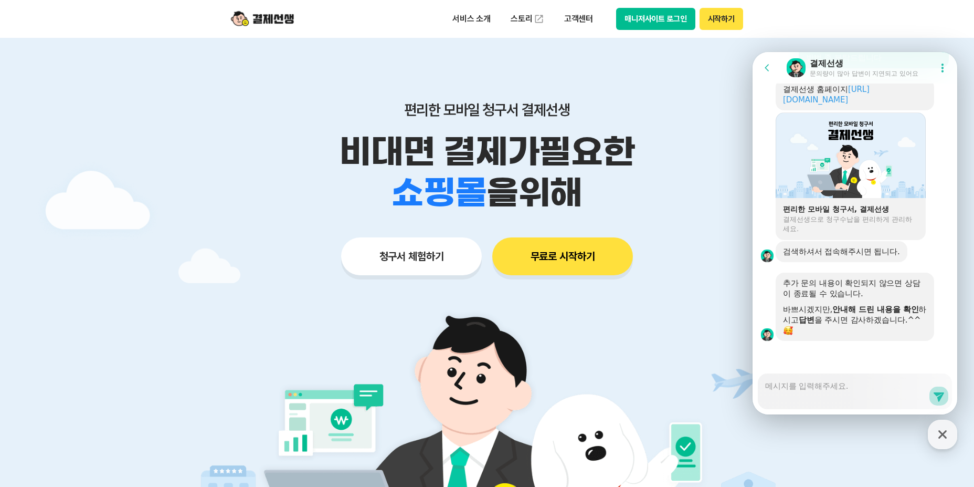
scroll to position [2425, 0]
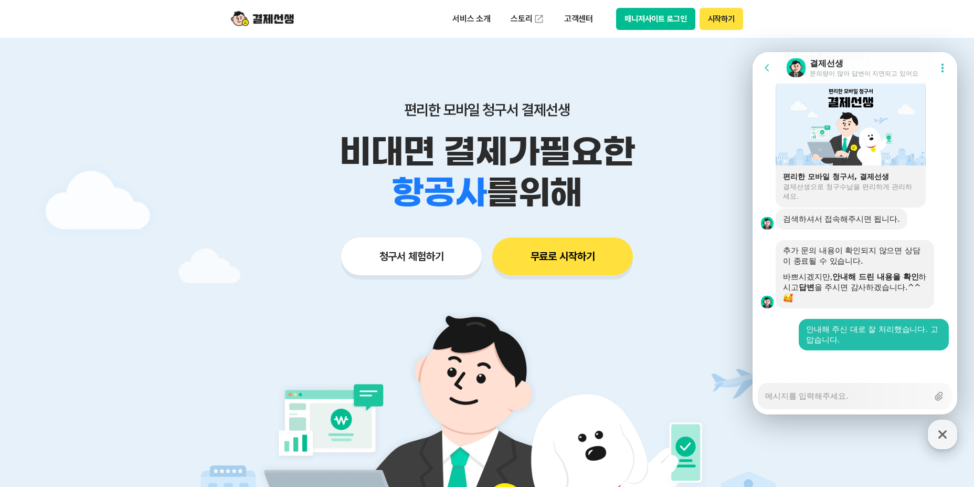
click at [946, 437] on icon "button" at bounding box center [942, 434] width 8 height 8
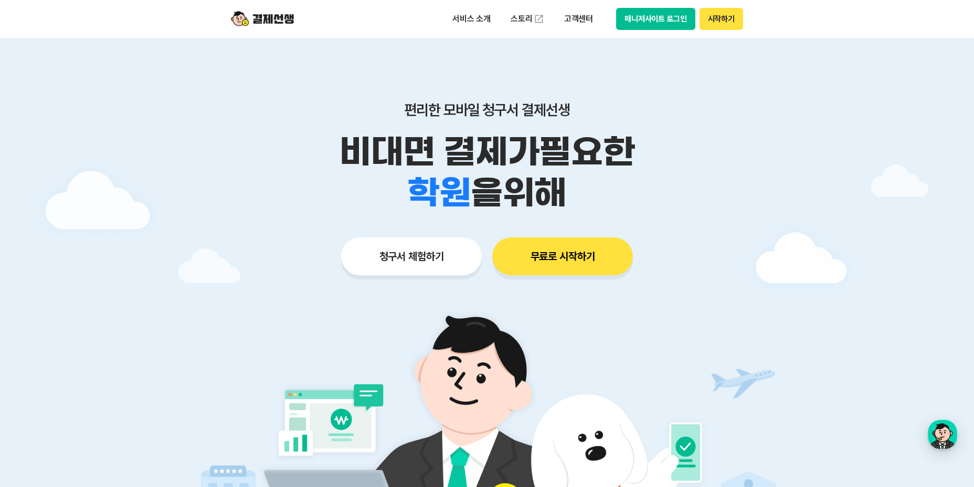
click at [730, 191] on div "학원 공부방 호텔 쇼핑몰 병원 배달 보험사 항공사 골프장 을 위해" at bounding box center [486, 192] width 537 height 41
click at [657, 23] on button "매니저사이트 로그인" at bounding box center [655, 19] width 79 height 22
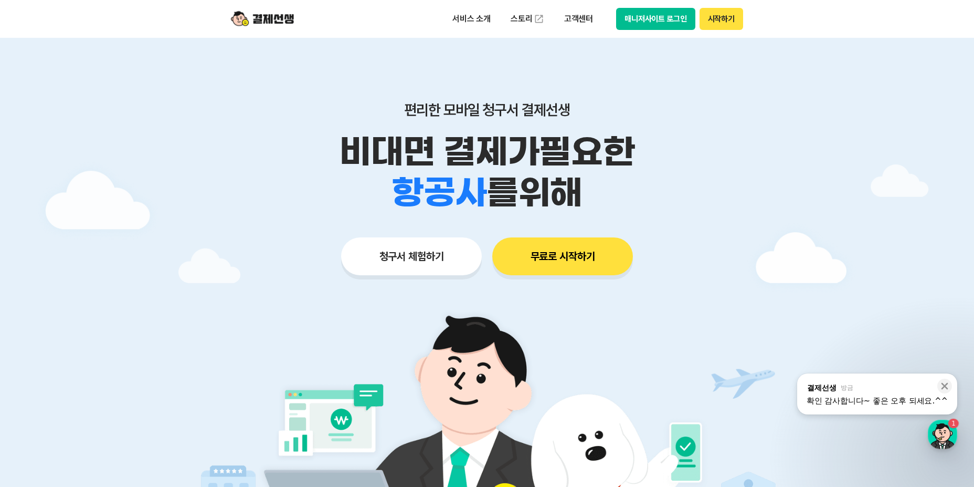
scroll to position [2467, 0]
